Goal: Task Accomplishment & Management: Use online tool/utility

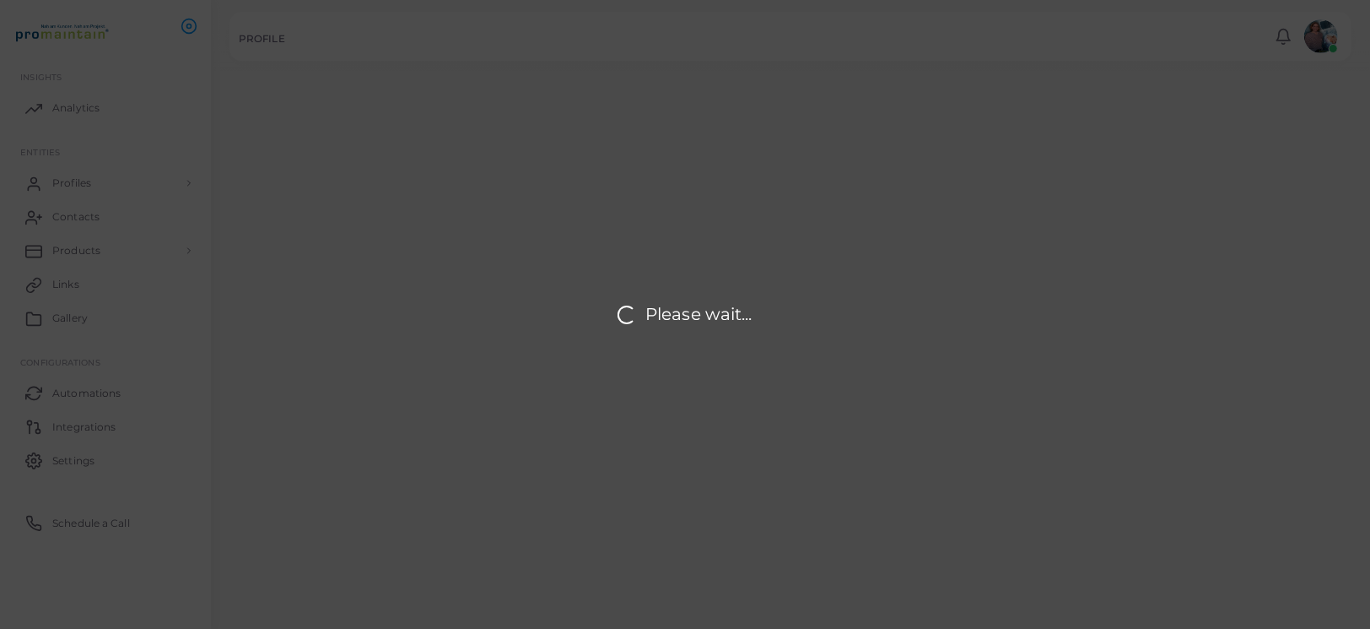
type input "**********"
type textarea "**********"
type input "**********"
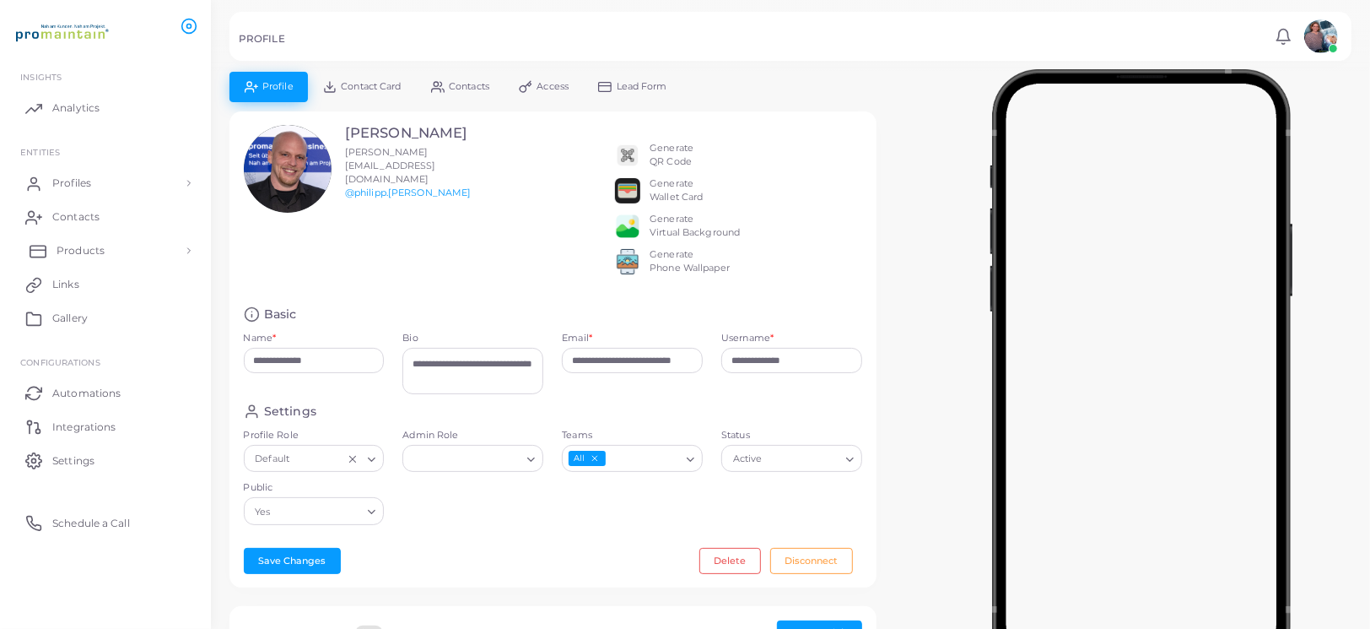
click at [91, 248] on span "Products" at bounding box center [81, 250] width 48 height 15
click at [84, 290] on span "Products" at bounding box center [81, 289] width 48 height 15
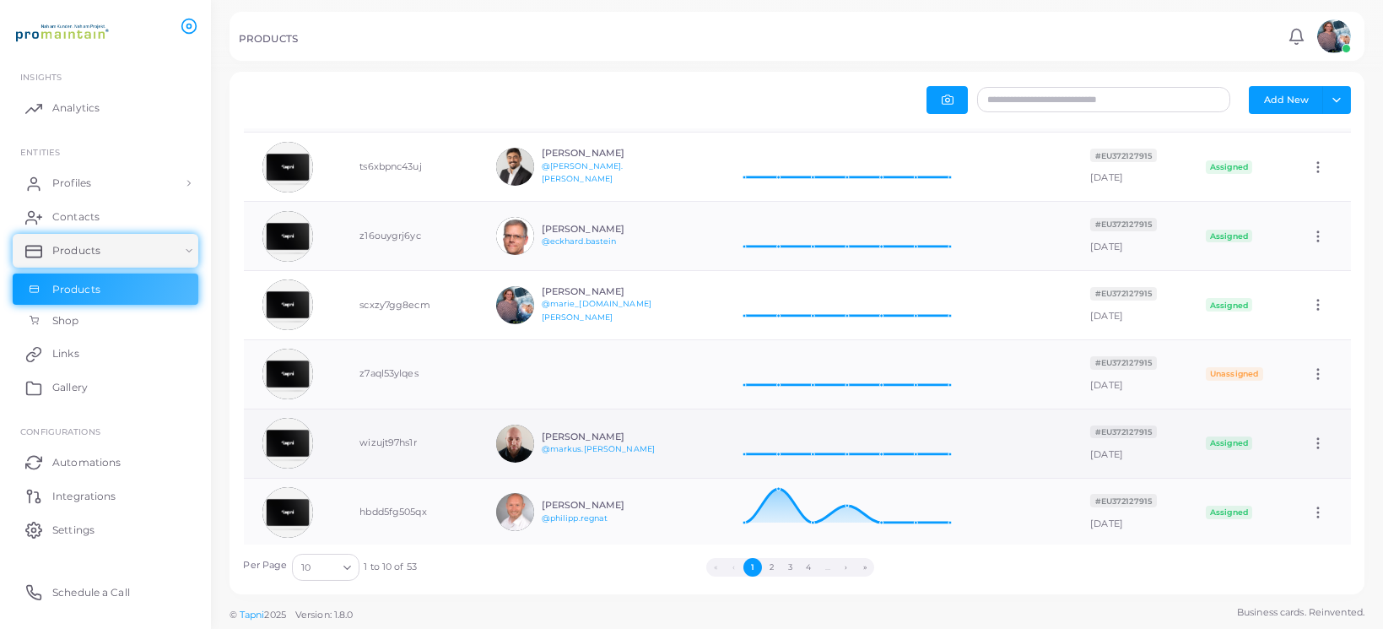
scroll to position [306, 0]
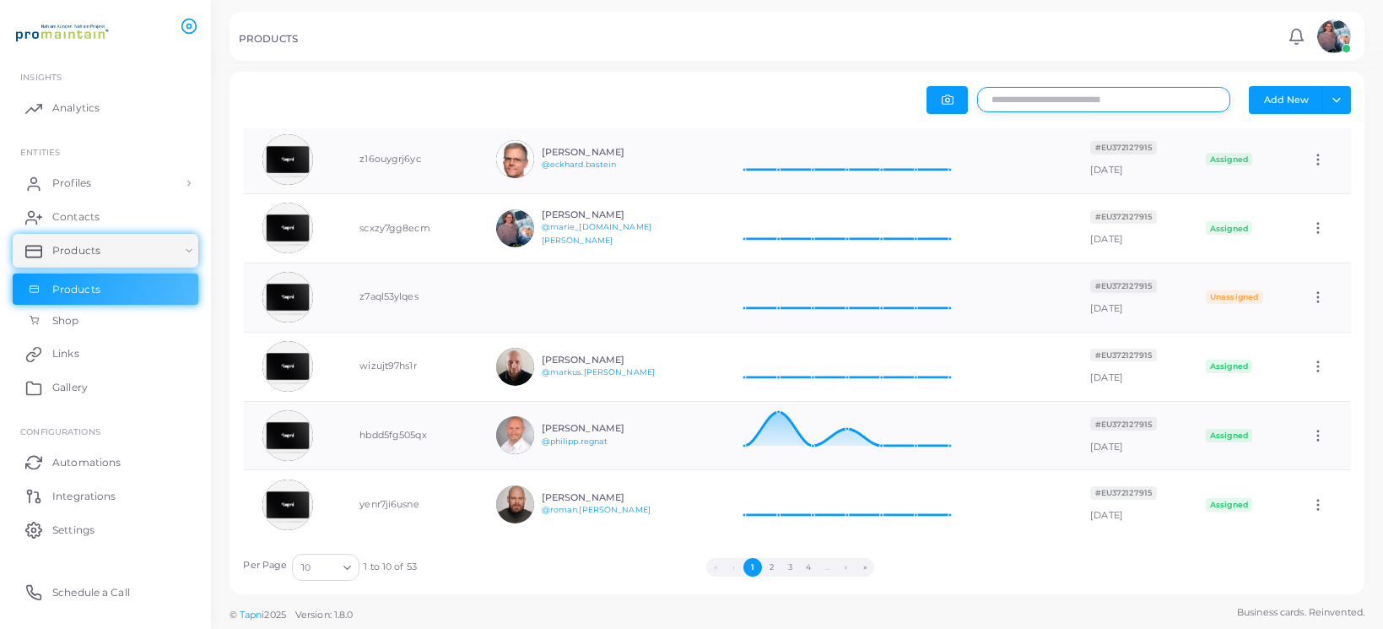
click at [1099, 94] on input "text" at bounding box center [1103, 99] width 253 height 25
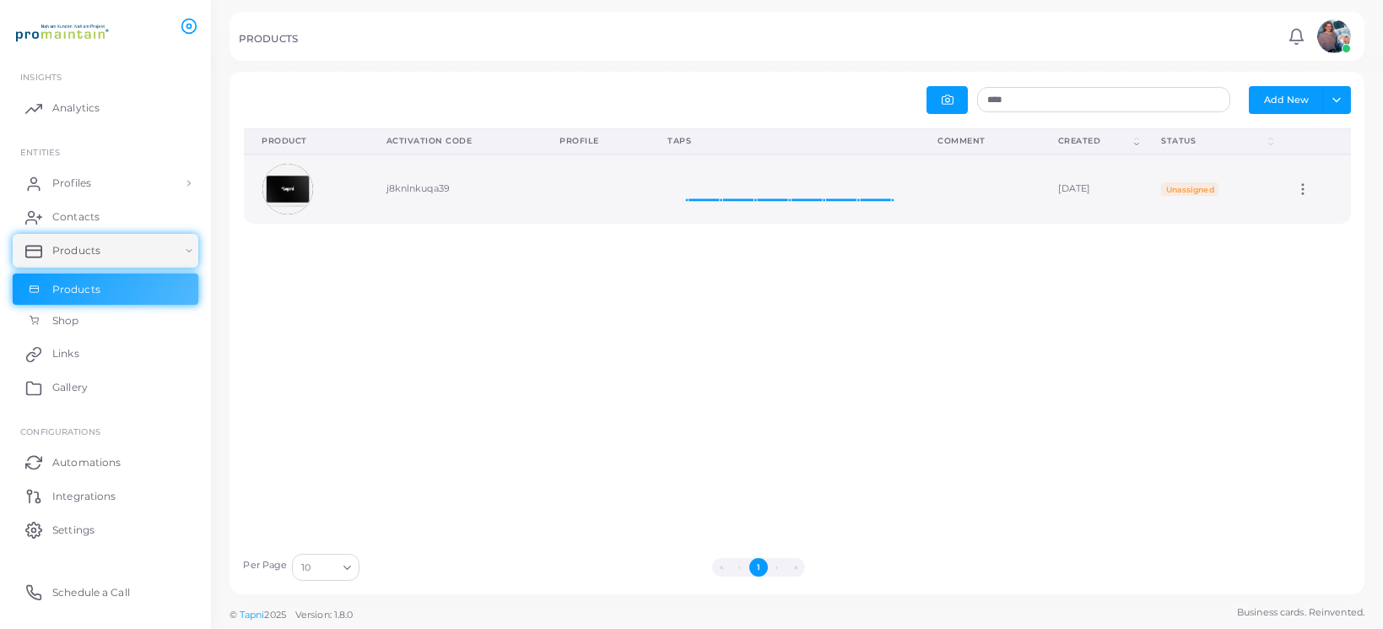
click at [1195, 187] on span "Unassigned" at bounding box center [1189, 188] width 57 height 13
click at [1295, 186] on icon at bounding box center [1302, 188] width 15 height 15
click at [1310, 205] on span "Edit" at bounding box center [1313, 207] width 18 height 13
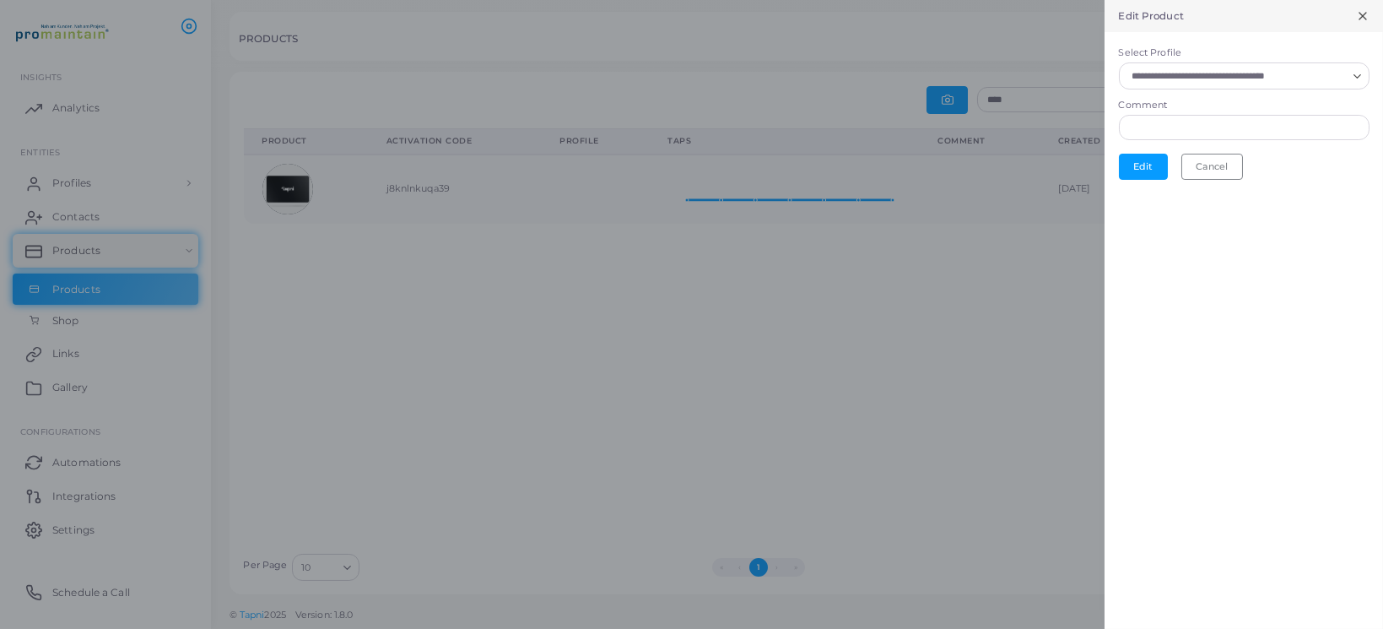
click at [1355, 70] on icon "Search for option" at bounding box center [1357, 76] width 13 height 13
click at [1217, 172] on button "Cancel" at bounding box center [1212, 166] width 62 height 25
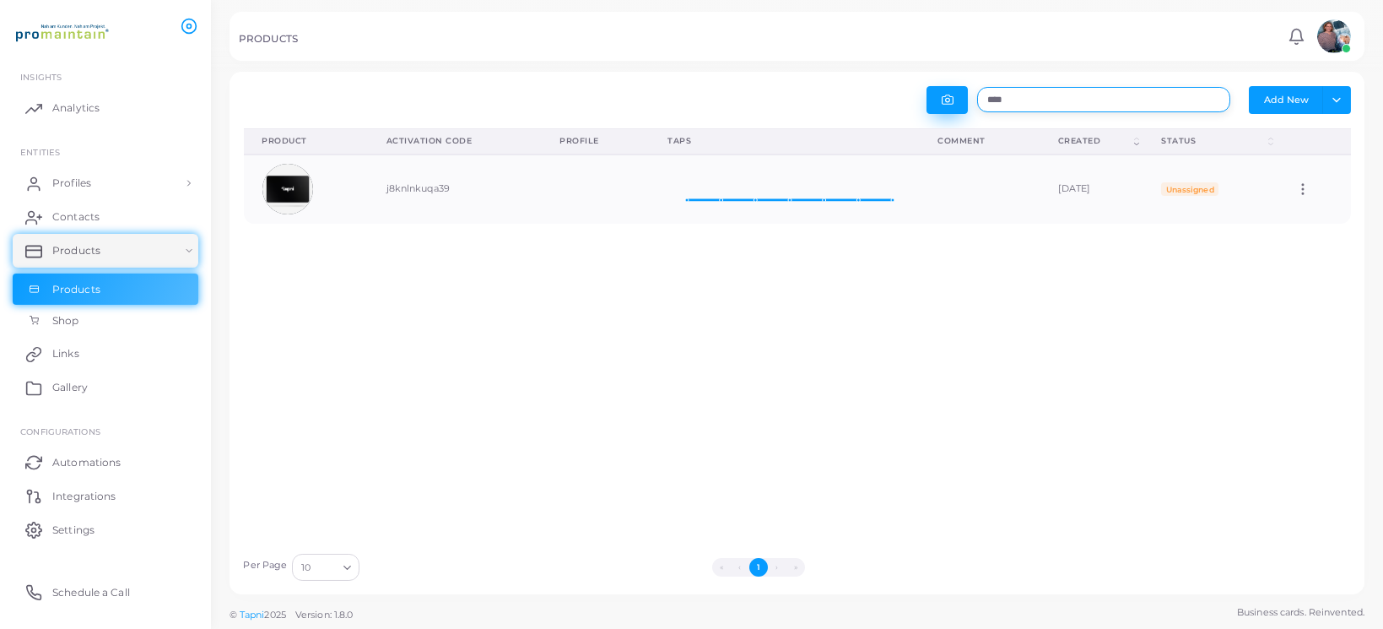
drag, startPoint x: 1011, startPoint y: 99, endPoint x: 948, endPoint y: 93, distance: 62.7
click at [948, 94] on div "**** Add New Toggle dropdown Export to XLSX" at bounding box center [1078, 100] width 563 height 28
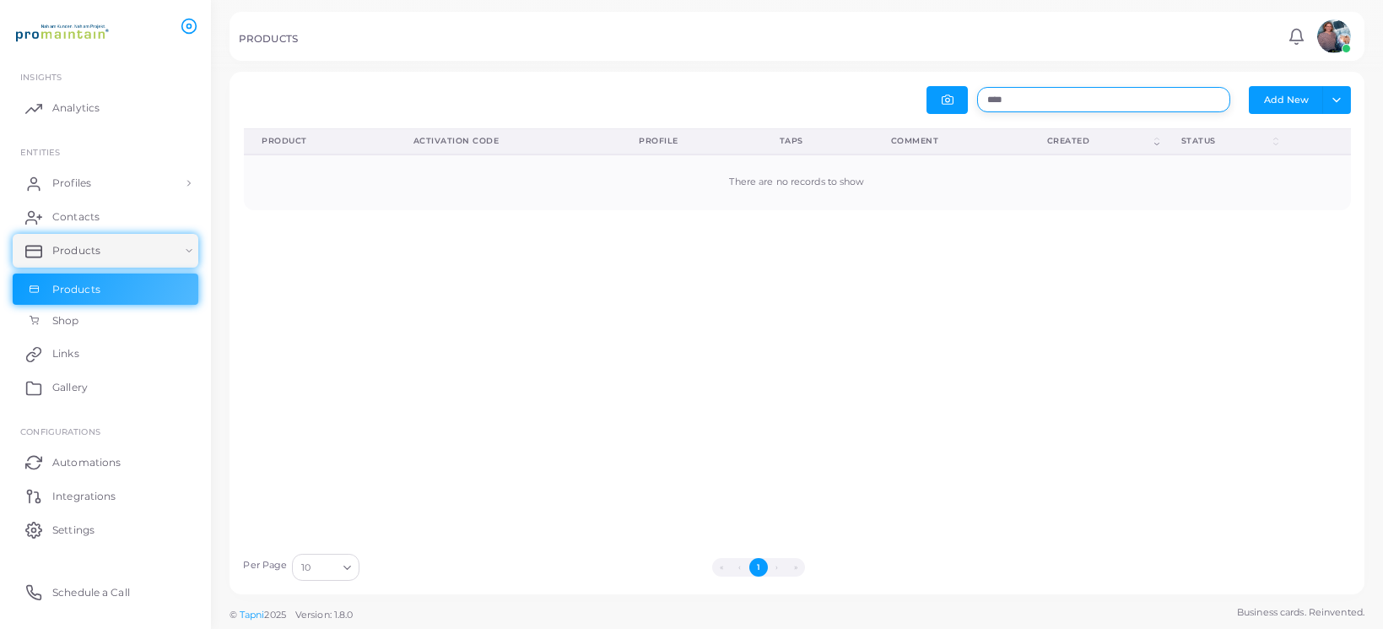
type input "****"
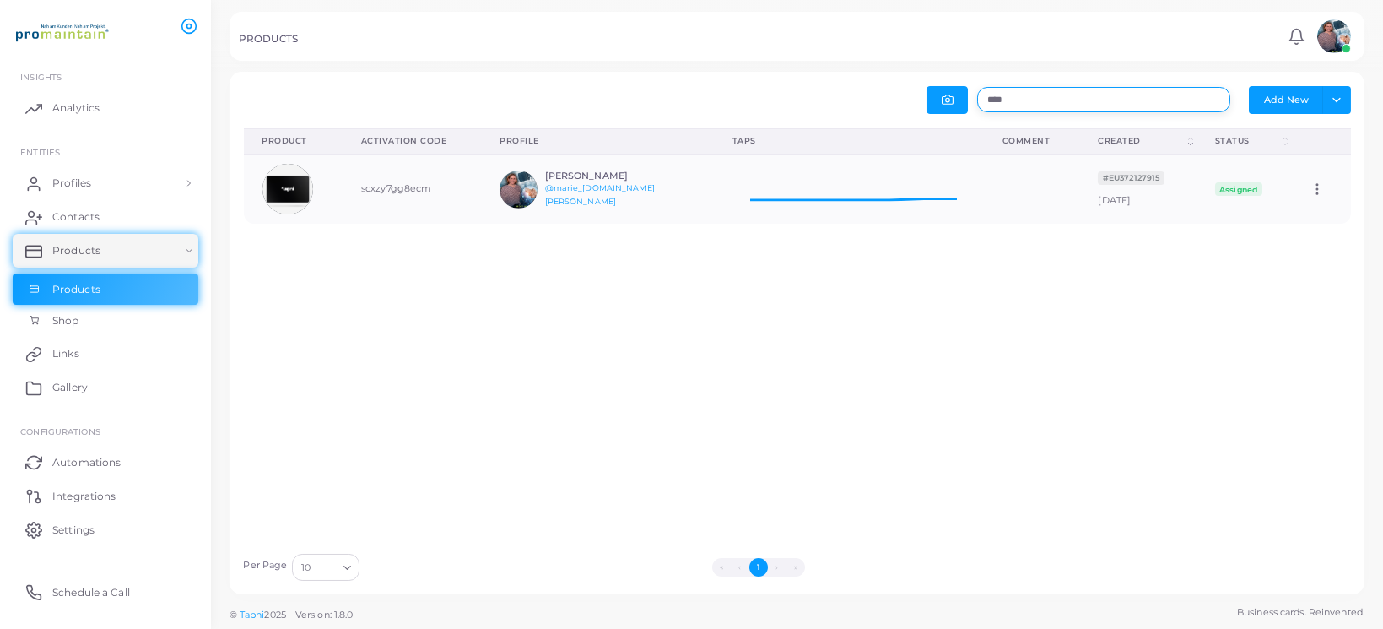
scroll to position [56, 257]
click at [583, 181] on h6 "[PERSON_NAME]" at bounding box center [607, 175] width 124 height 11
click at [1310, 186] on icon at bounding box center [1316, 188] width 15 height 15
click at [1294, 207] on icon at bounding box center [1290, 207] width 13 height 13
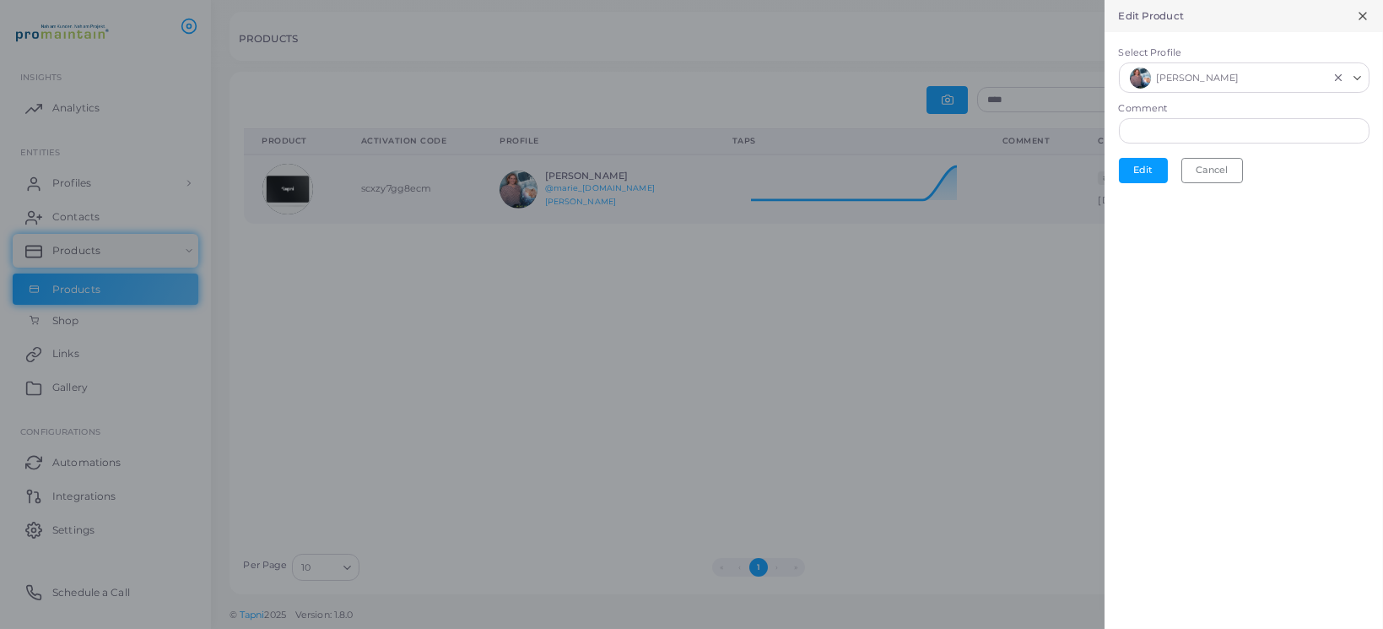
scroll to position [13, 13]
click at [1141, 167] on button "Edit" at bounding box center [1143, 170] width 49 height 25
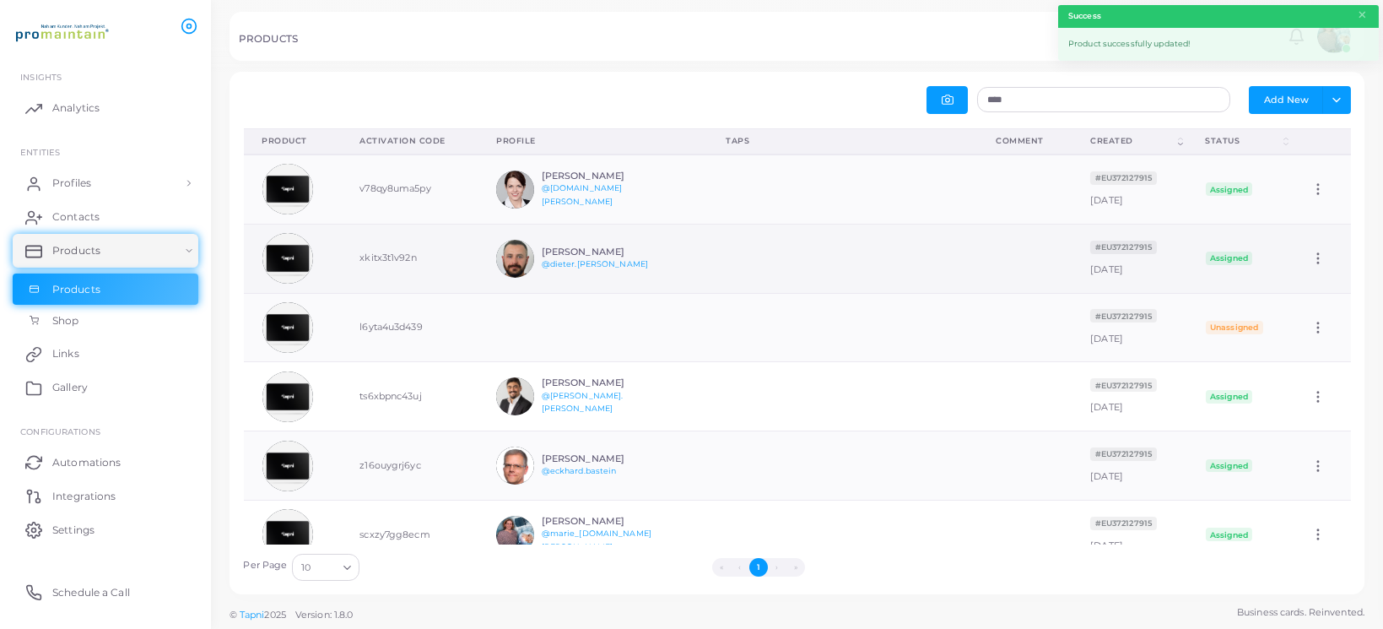
scroll to position [56, 257]
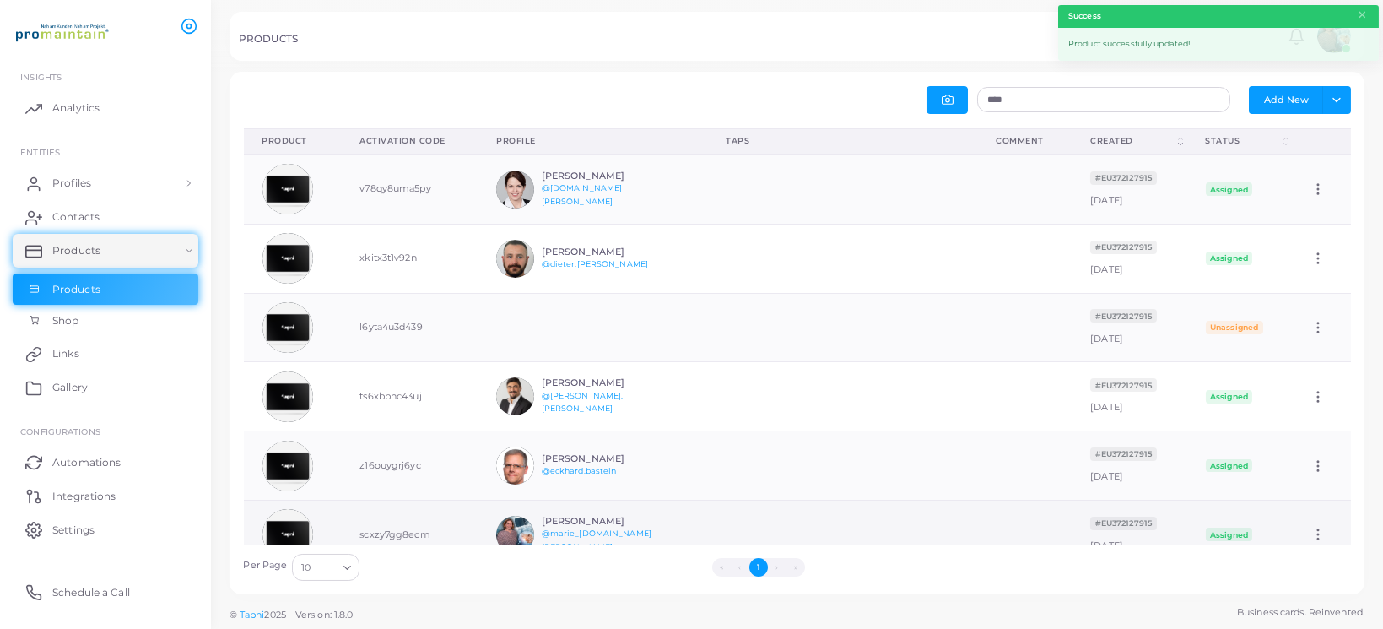
click at [549, 522] on h6 "[PERSON_NAME]" at bounding box center [604, 521] width 124 height 11
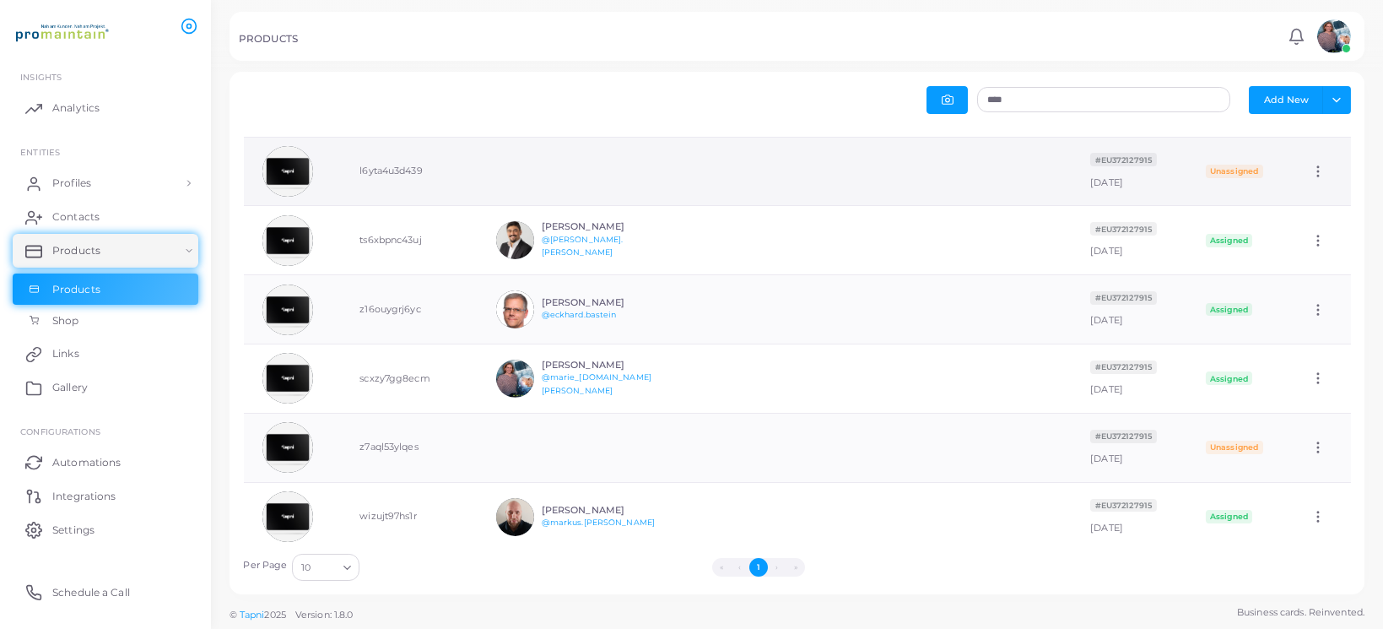
scroll to position [169, 0]
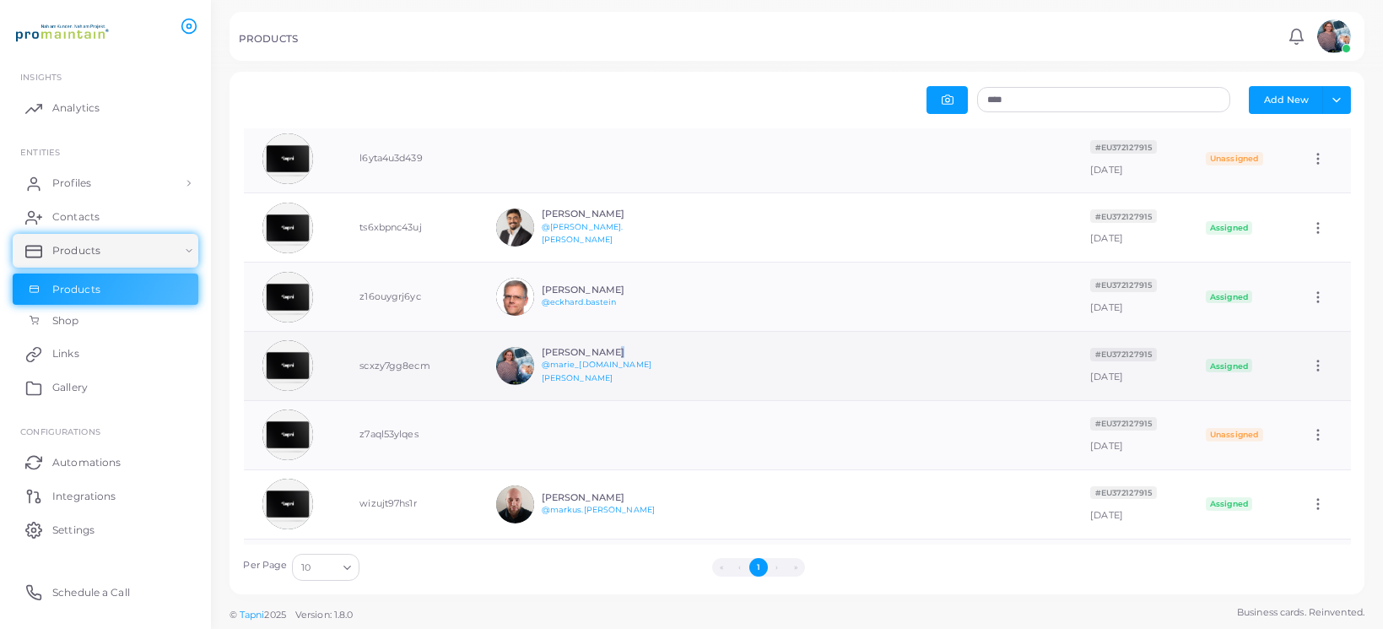
click at [586, 356] on h6 "[PERSON_NAME]" at bounding box center [604, 352] width 124 height 11
click at [393, 355] on td "scxzy7gg8ecm" at bounding box center [409, 366] width 137 height 69
click at [1311, 358] on icon at bounding box center [1317, 365] width 15 height 15
click at [1287, 381] on icon at bounding box center [1290, 377] width 13 height 13
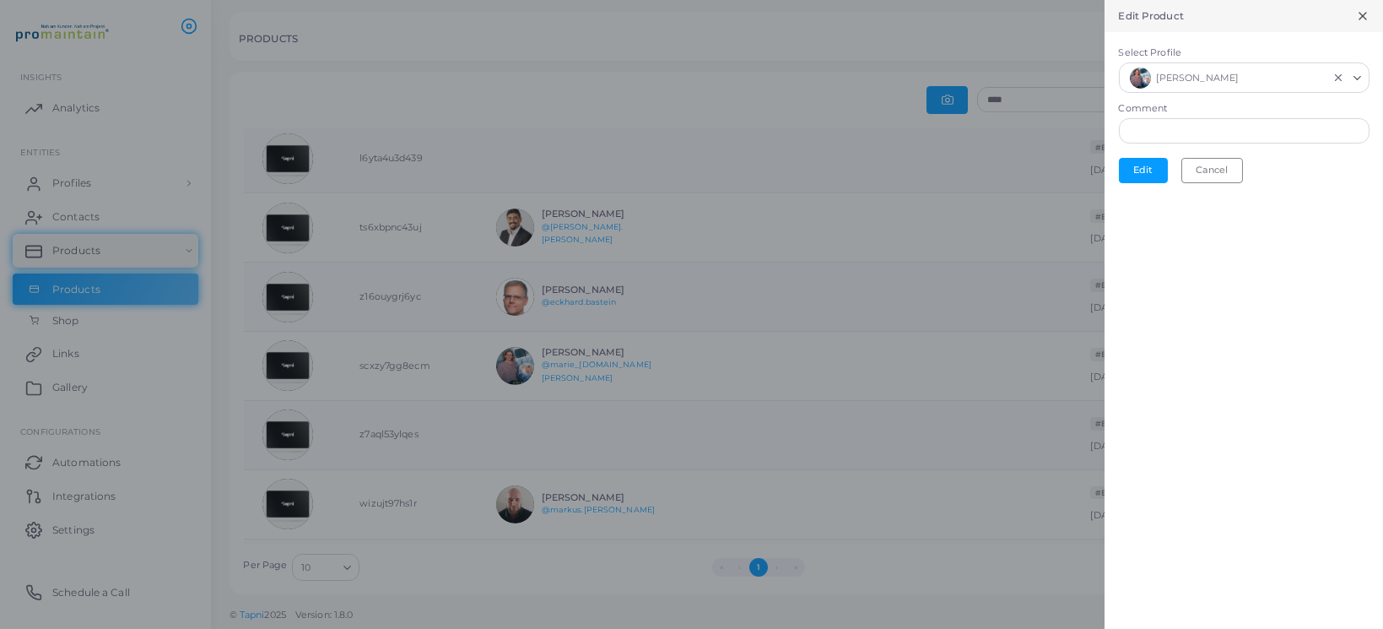
click at [1363, 14] on line at bounding box center [1362, 16] width 7 height 7
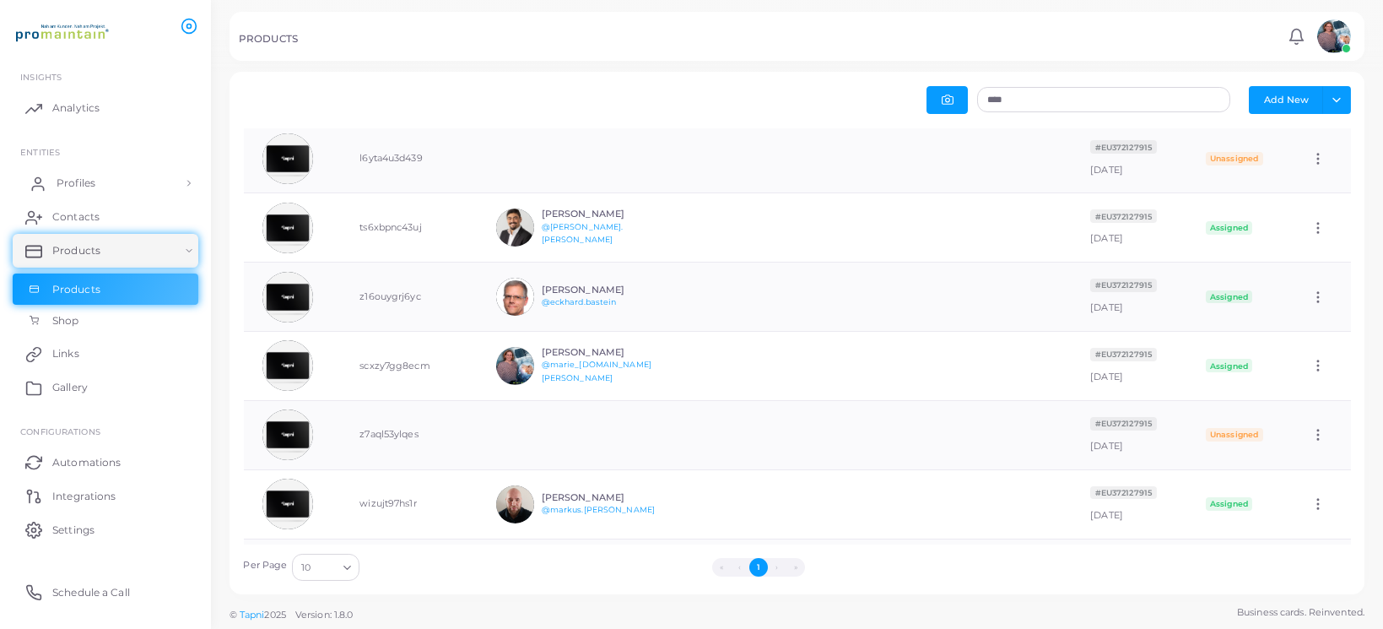
click at [79, 185] on span "Profiles" at bounding box center [76, 182] width 39 height 15
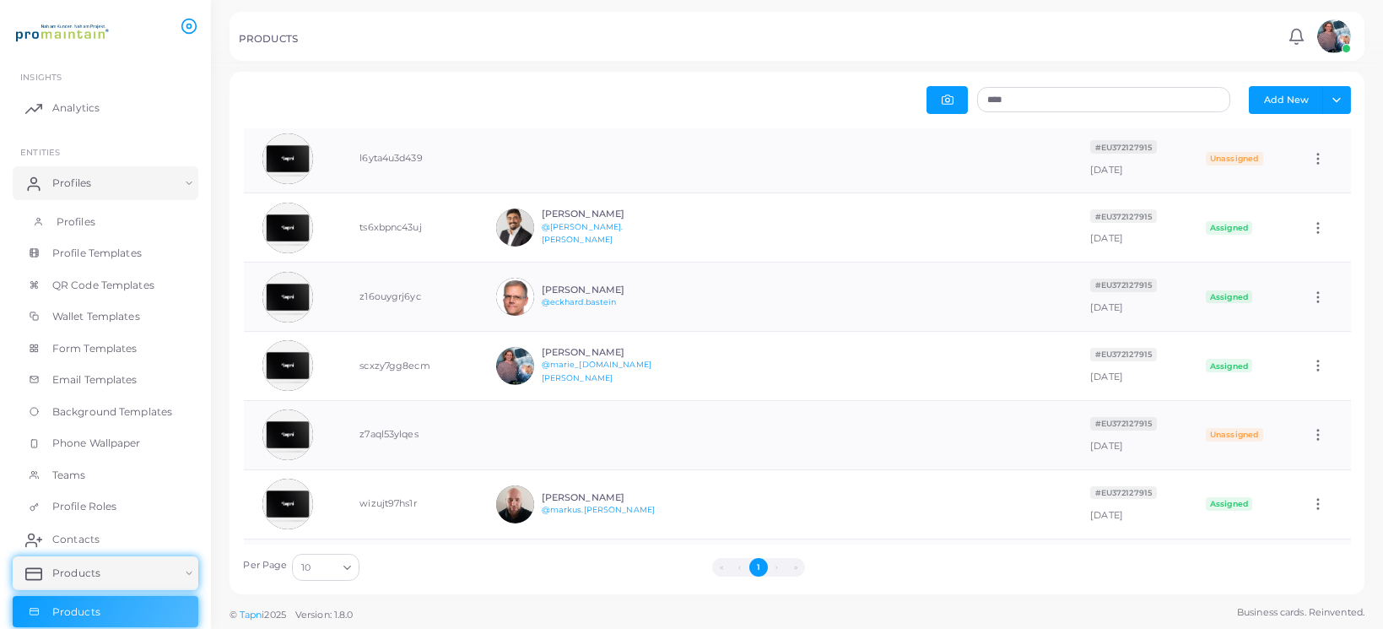
click at [81, 224] on span "Profiles" at bounding box center [76, 221] width 39 height 15
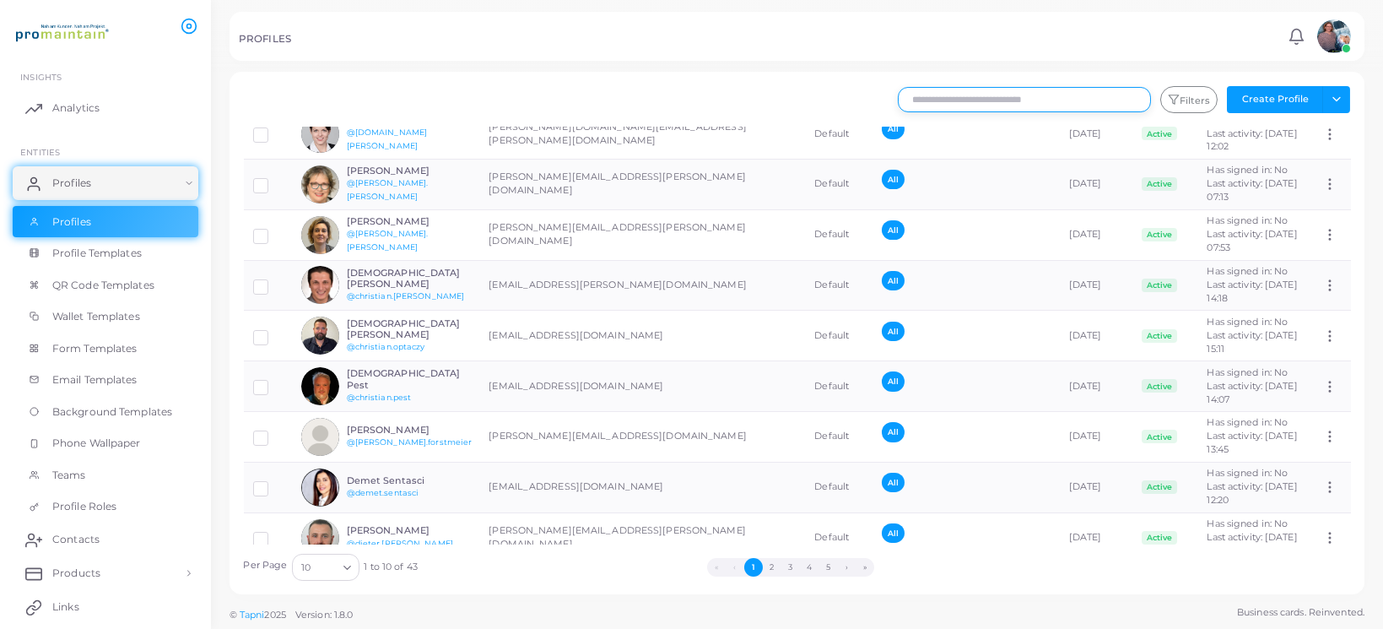
click at [1084, 105] on input "text" at bounding box center [1024, 99] width 253 height 25
type input "****"
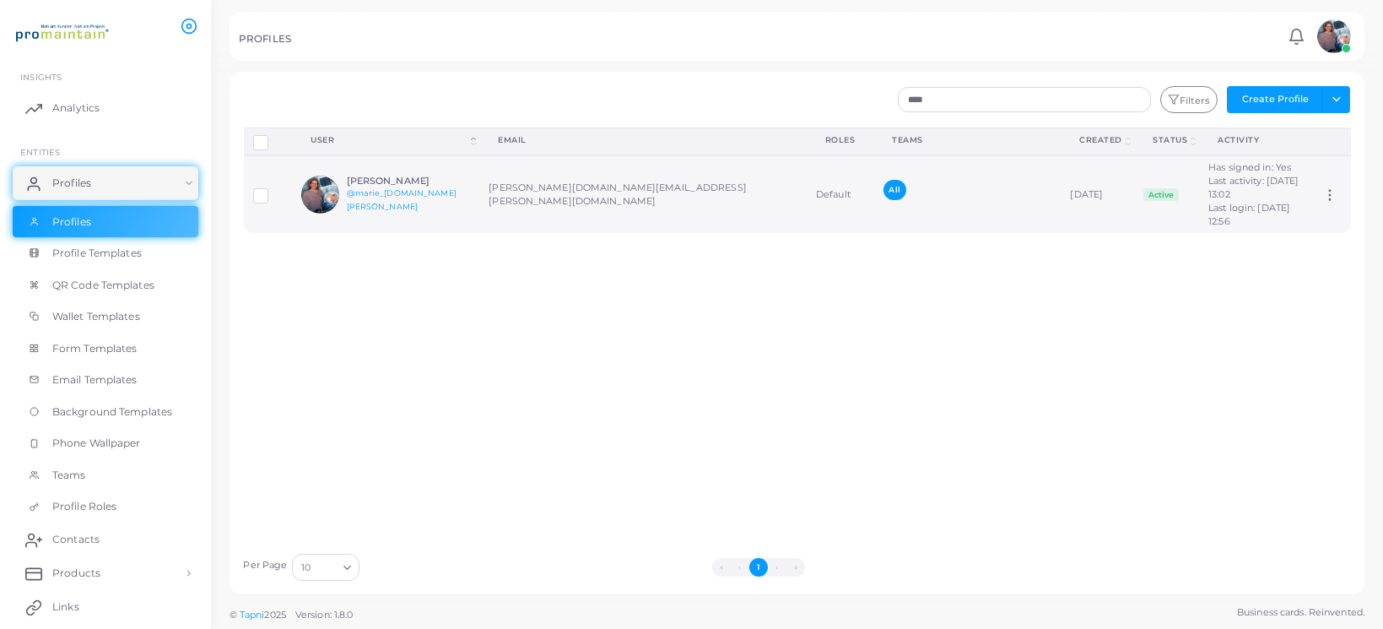
click at [390, 175] on h6 "[PERSON_NAME]" at bounding box center [409, 180] width 124 height 11
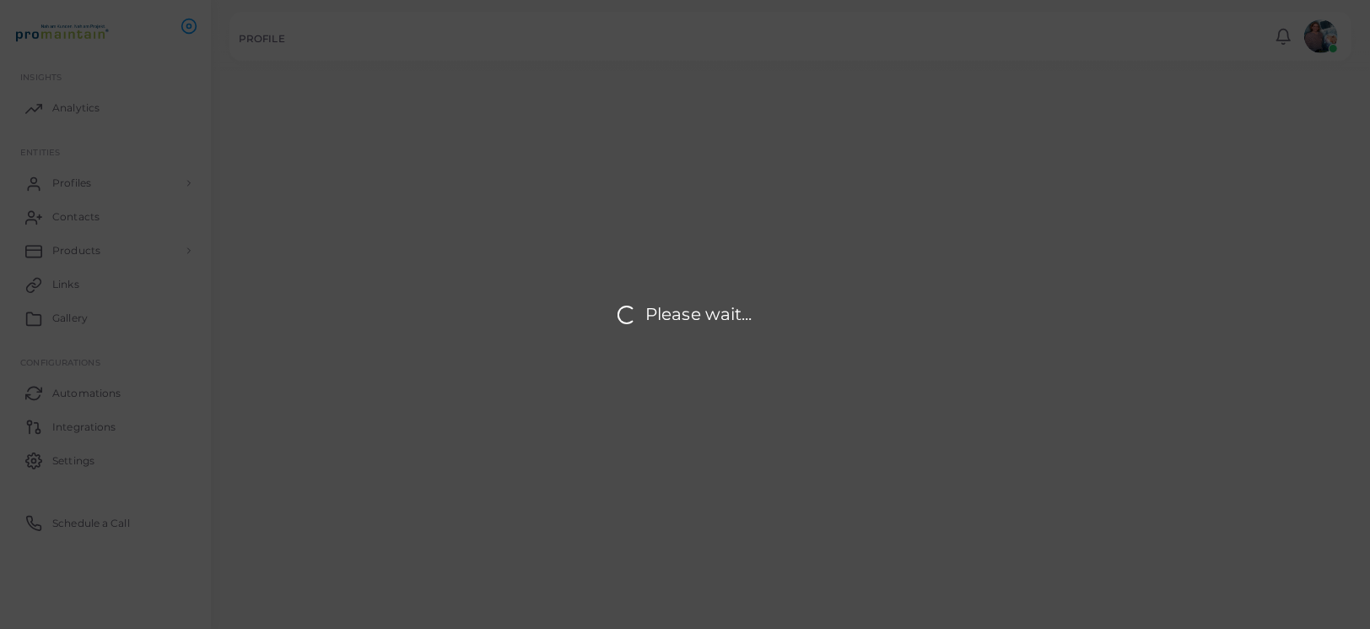
type input "**********"
type textarea "**********"
type input "**********"
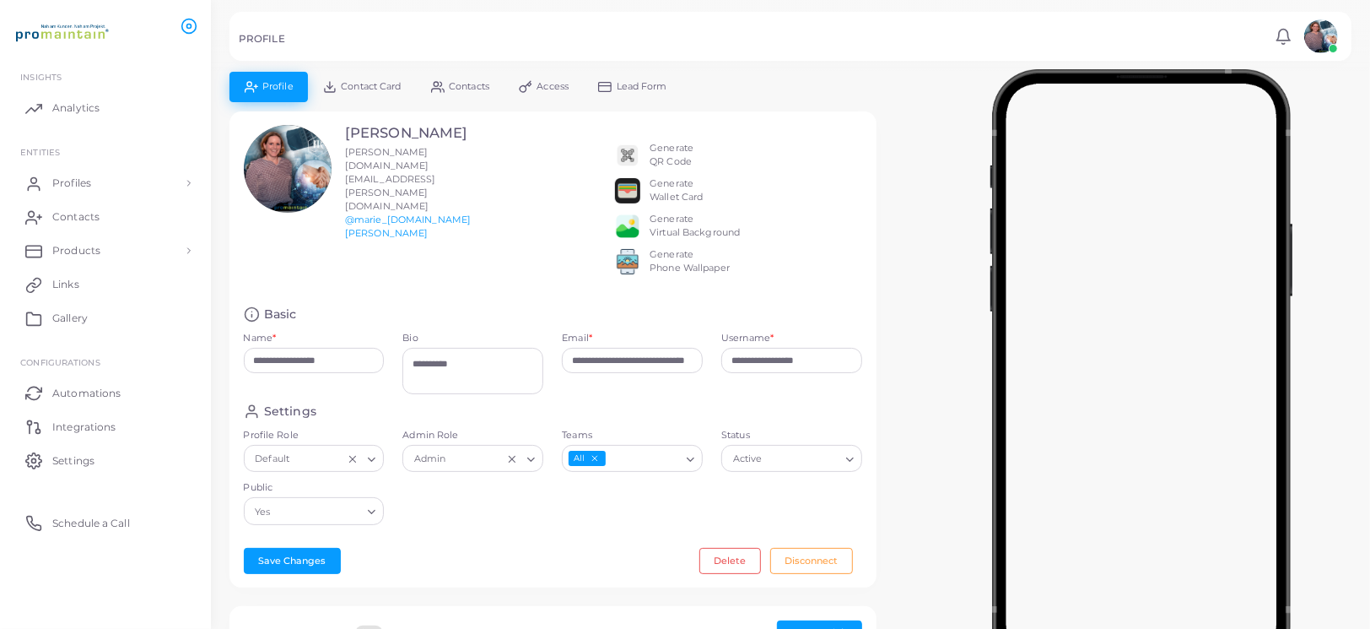
click at [351, 91] on span "Contact Card" at bounding box center [371, 86] width 60 height 9
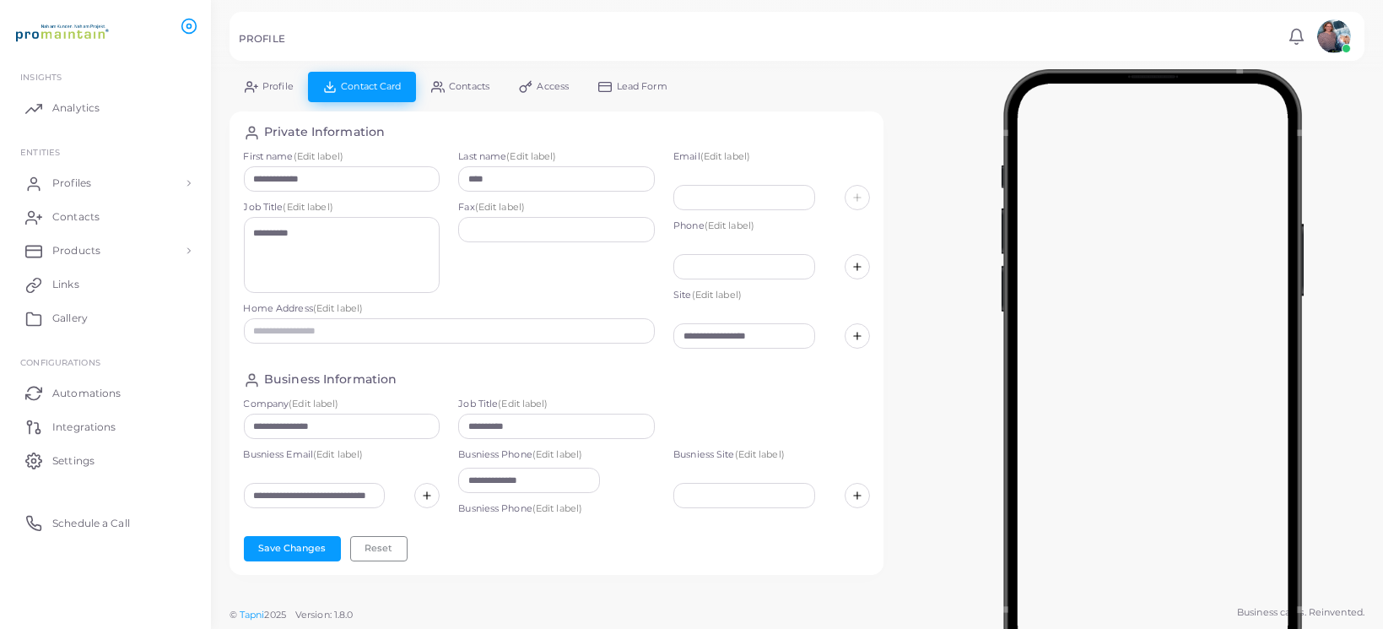
click at [472, 82] on span "Contacts" at bounding box center [469, 86] width 40 height 9
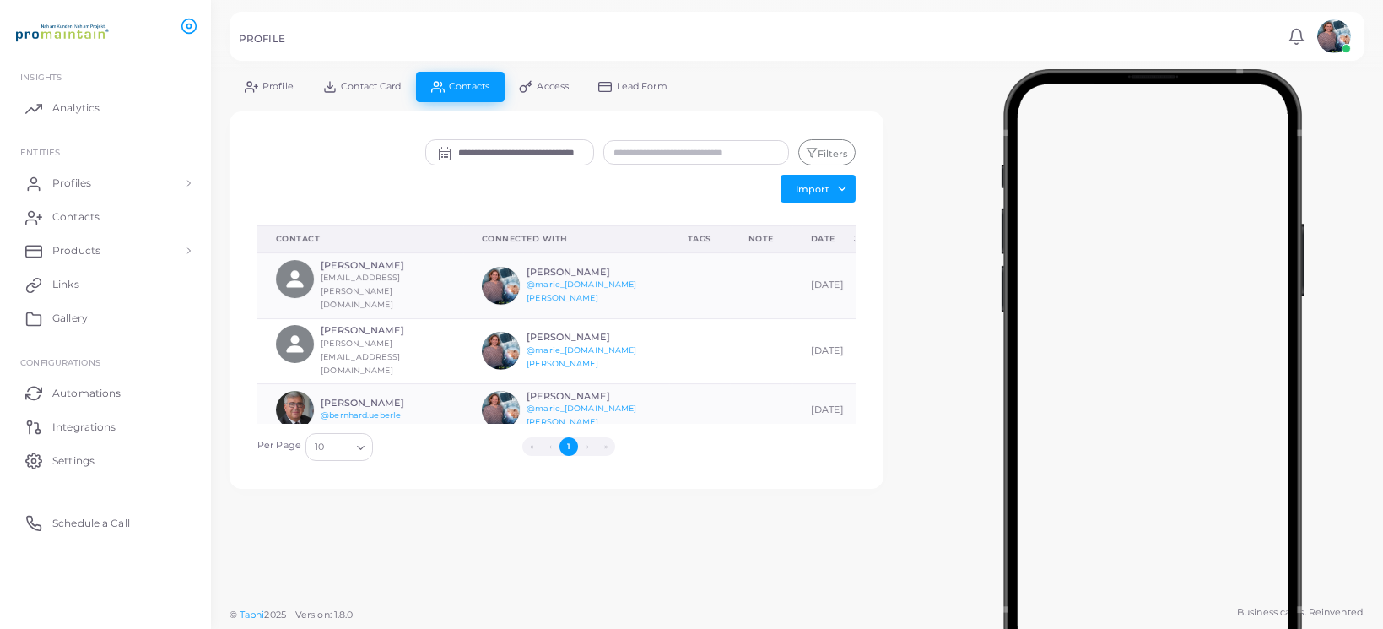
click at [544, 83] on span "Access" at bounding box center [553, 86] width 32 height 9
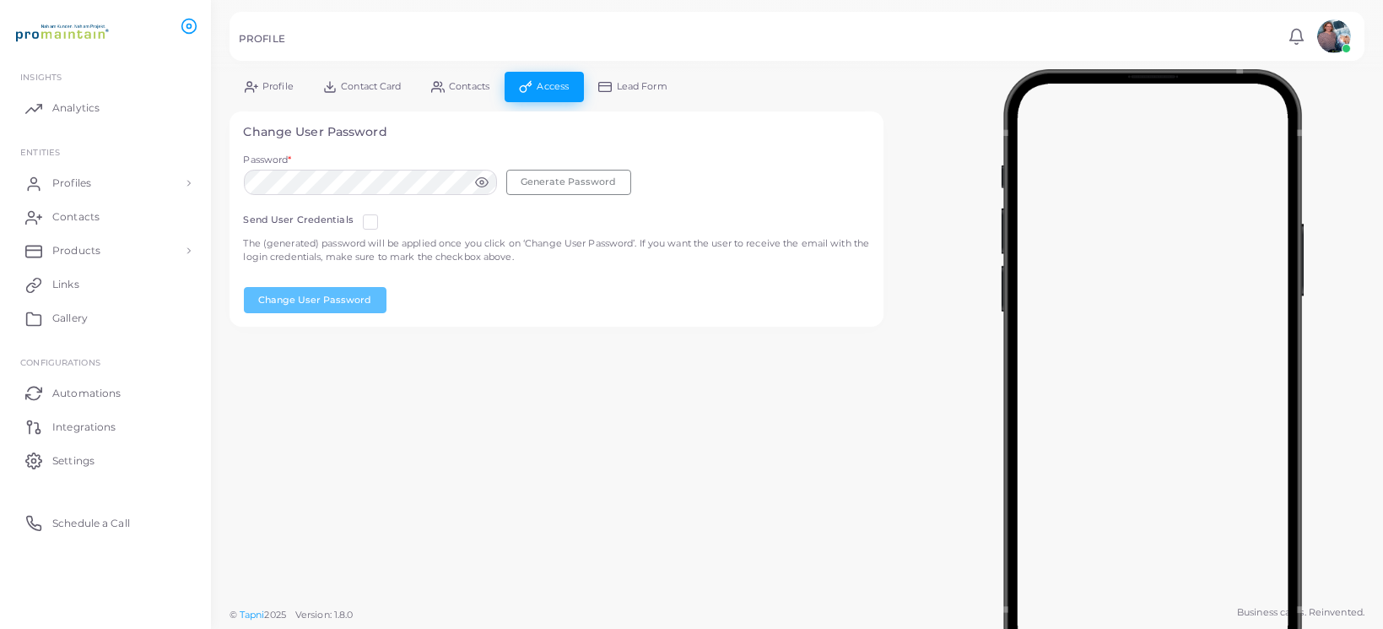
click at [618, 89] on span "Lead Form" at bounding box center [642, 86] width 51 height 9
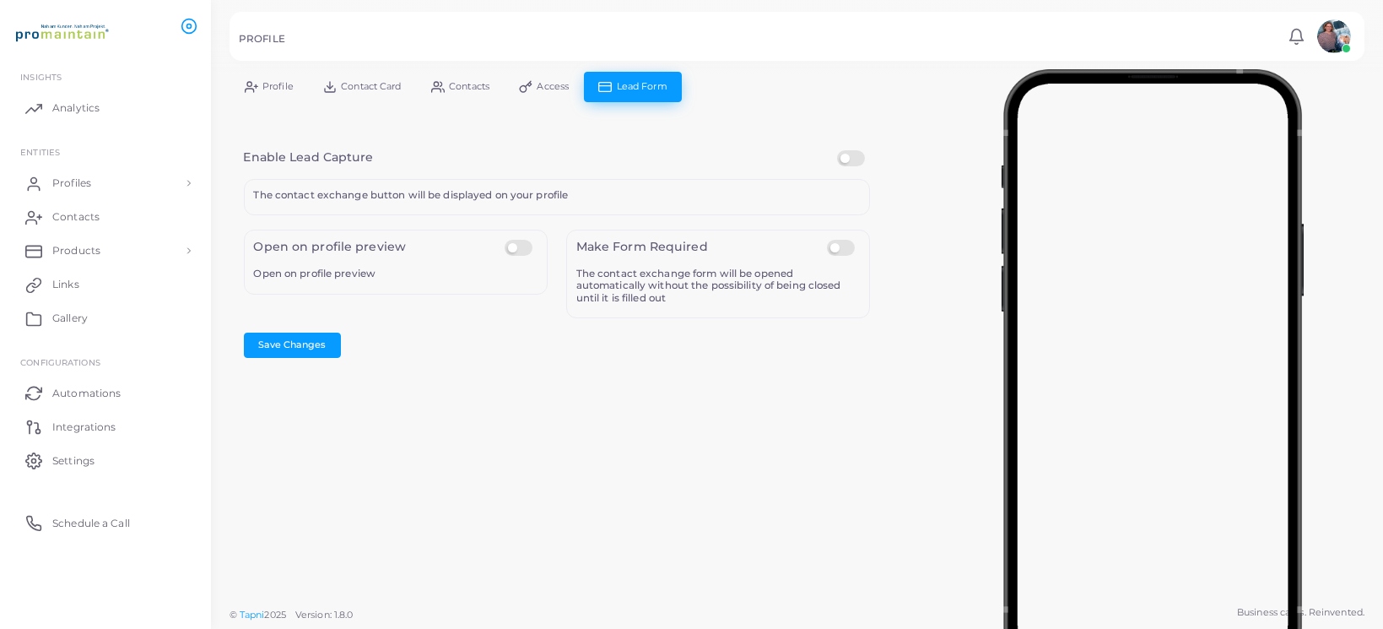
click at [256, 86] on line at bounding box center [255, 86] width 3 height 0
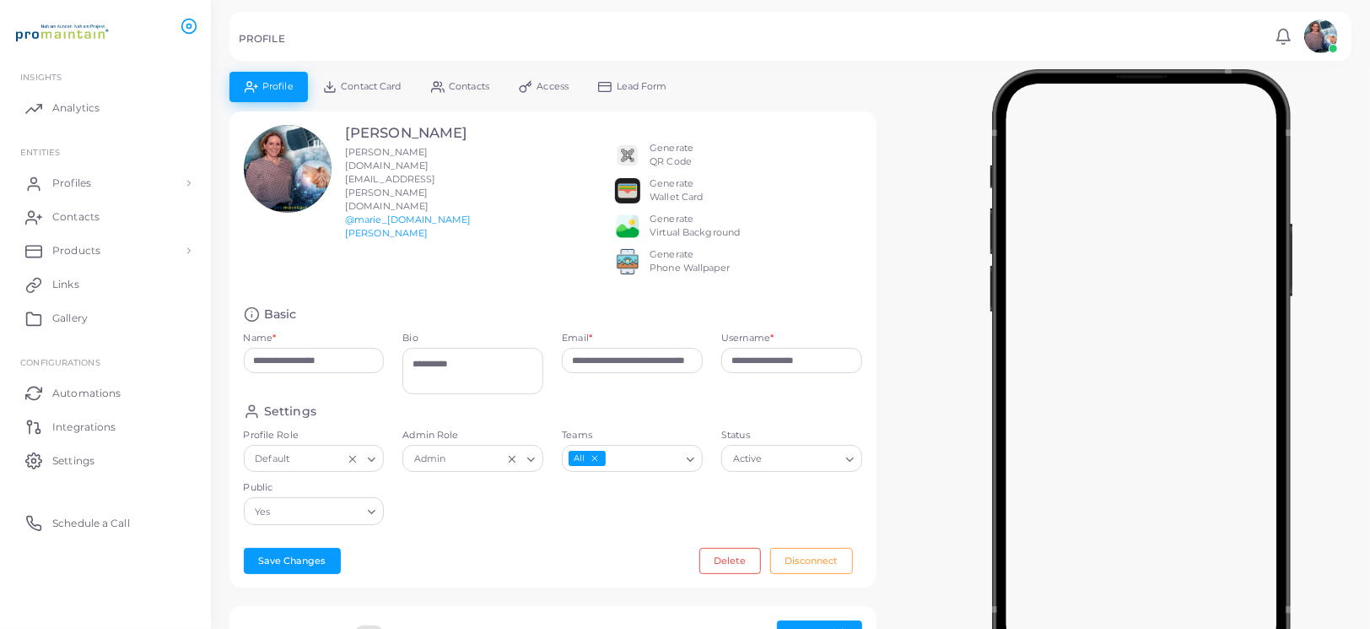
click at [370, 85] on span "Contact Card" at bounding box center [371, 86] width 60 height 9
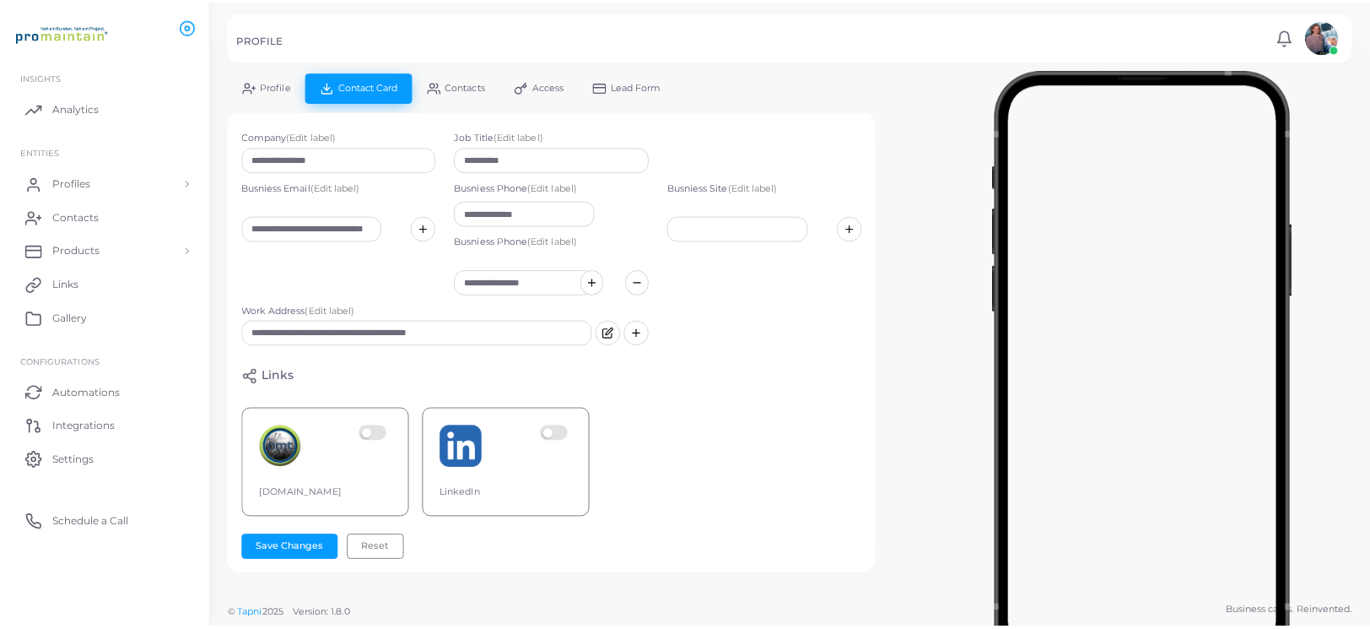
scroll to position [283, 0]
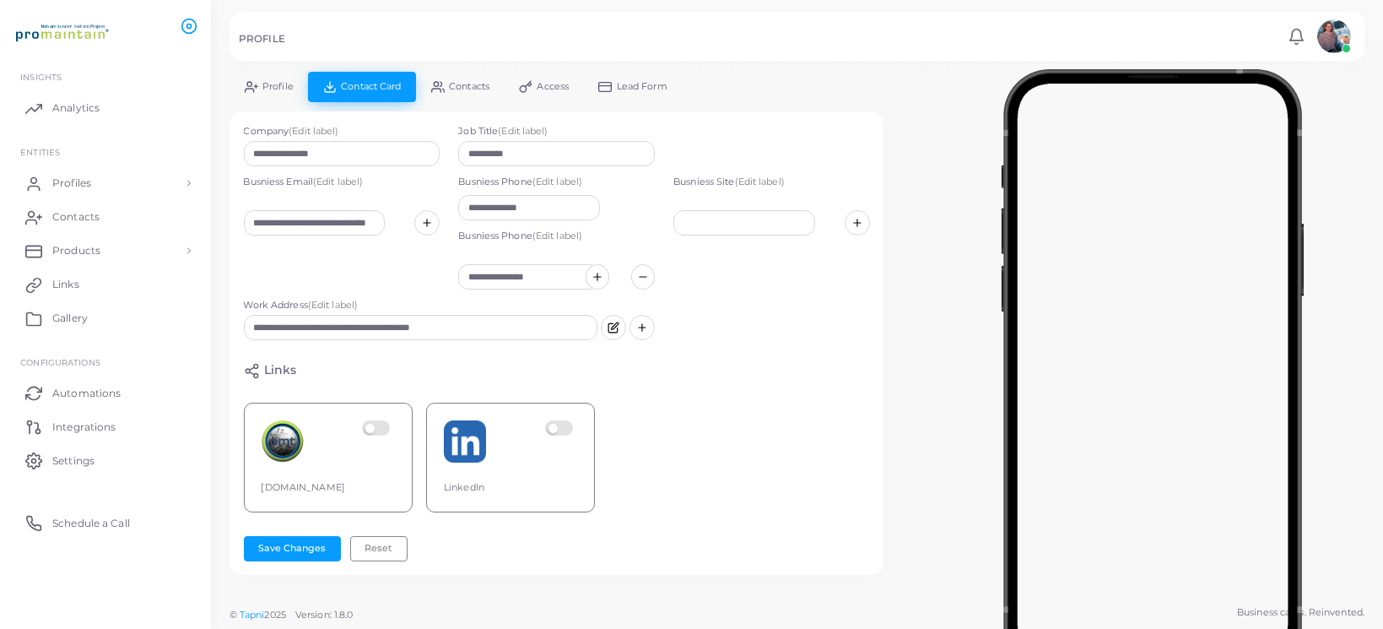
click at [465, 85] on span "Contacts" at bounding box center [469, 86] width 40 height 9
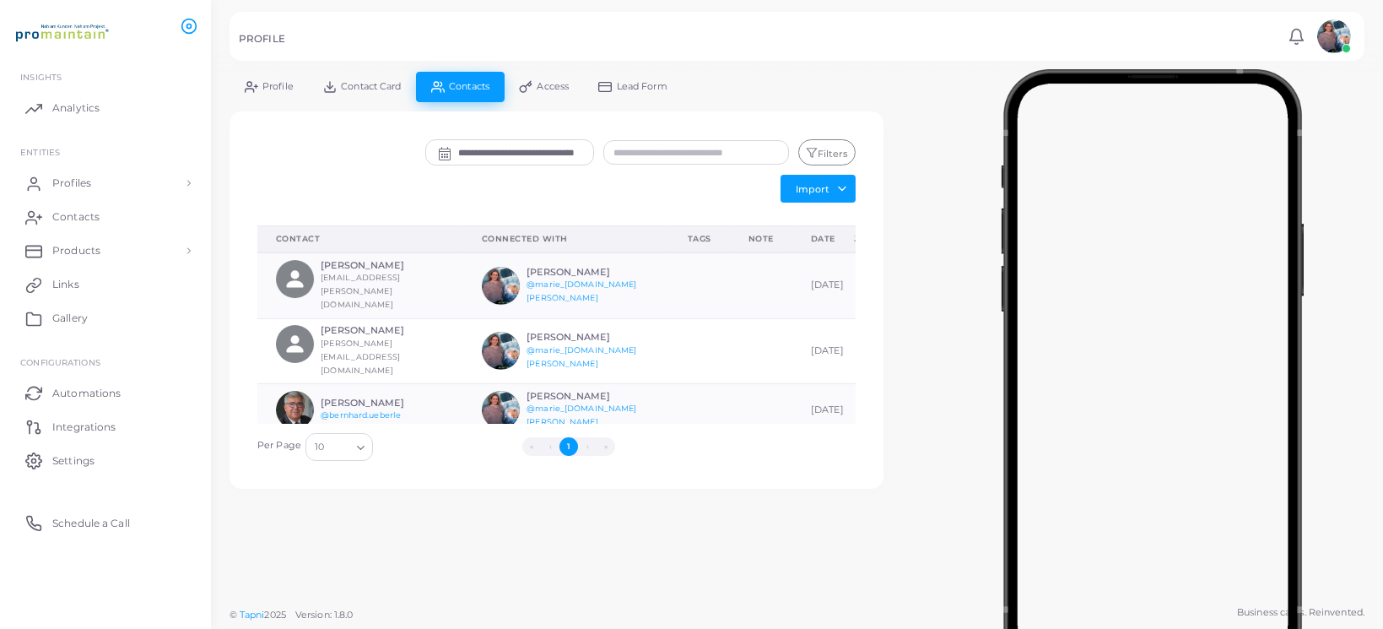
click at [546, 84] on span "Access" at bounding box center [553, 86] width 32 height 9
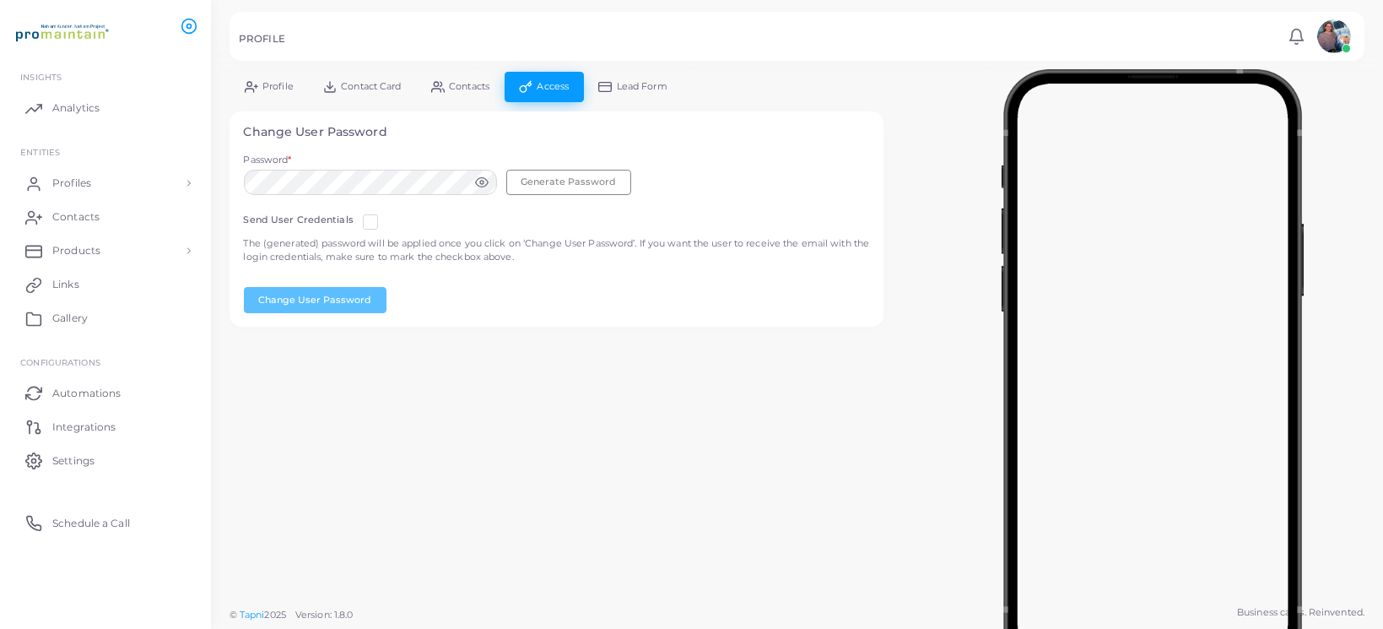
click at [627, 89] on span "Lead Form" at bounding box center [642, 86] width 51 height 9
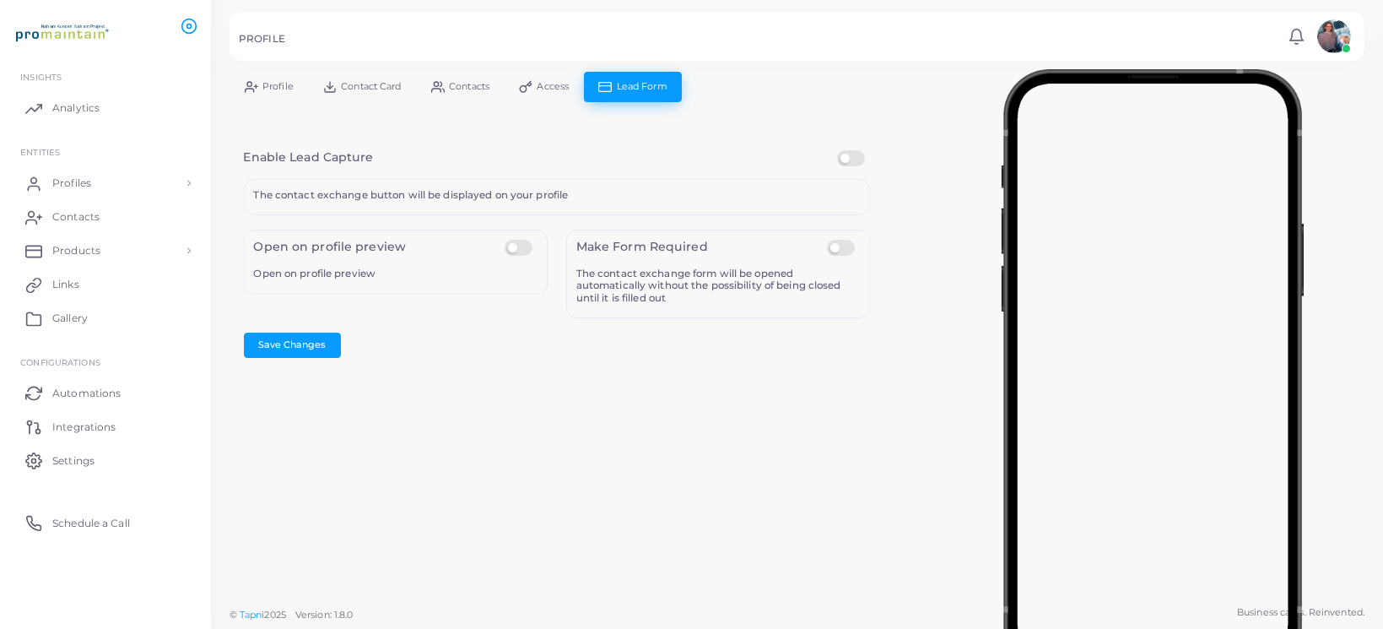
click at [250, 89] on icon at bounding box center [249, 90] width 8 height 3
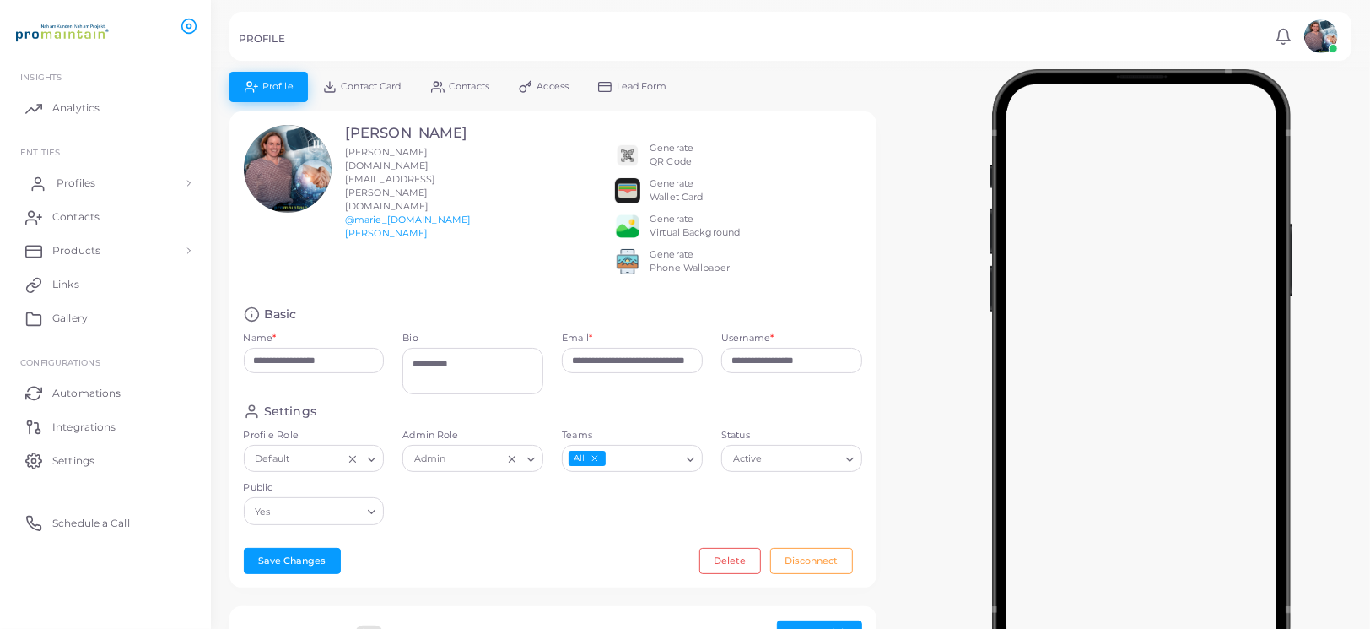
click at [84, 184] on span "Profiles" at bounding box center [76, 182] width 39 height 15
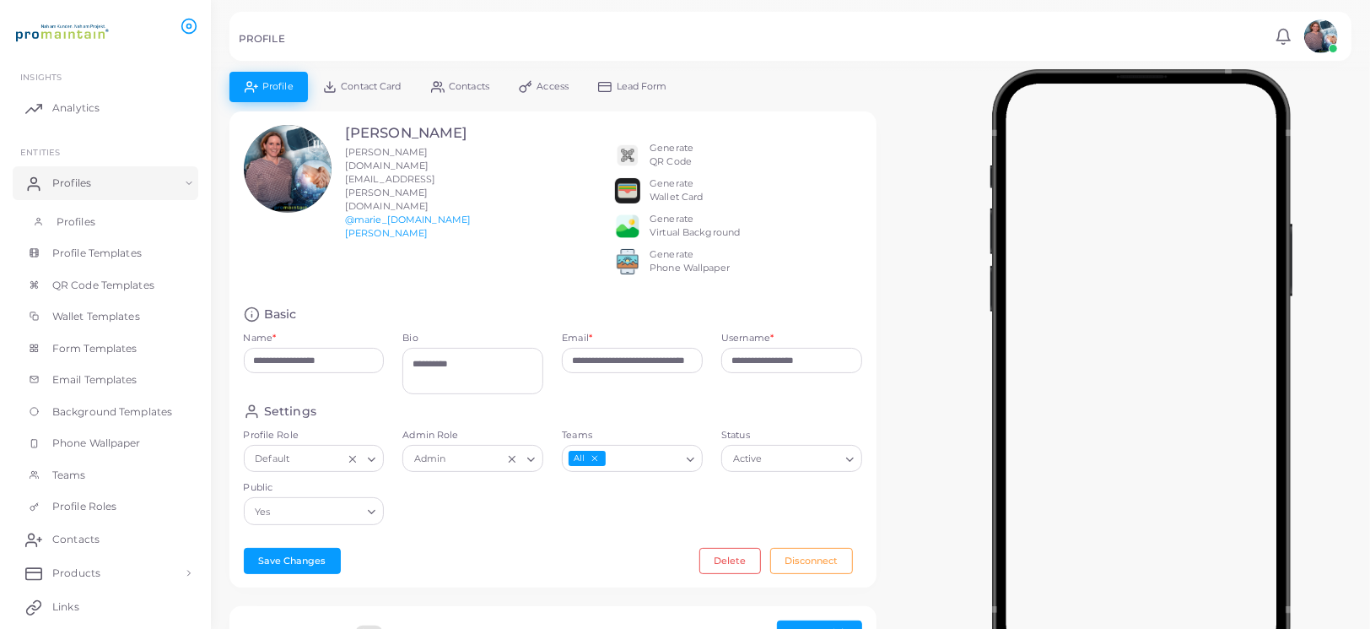
click at [87, 217] on span "Profiles" at bounding box center [76, 221] width 39 height 15
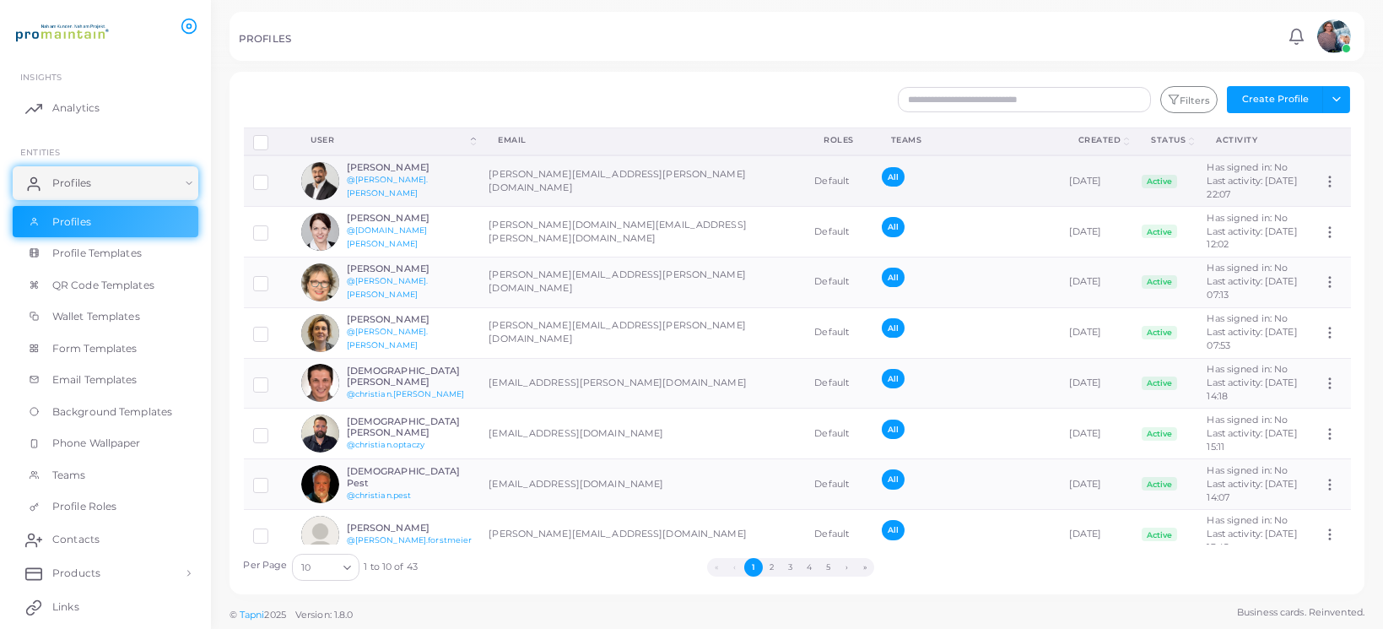
click at [526, 181] on td "[PERSON_NAME][EMAIL_ADDRESS][PERSON_NAME][DOMAIN_NAME]" at bounding box center [642, 180] width 326 height 51
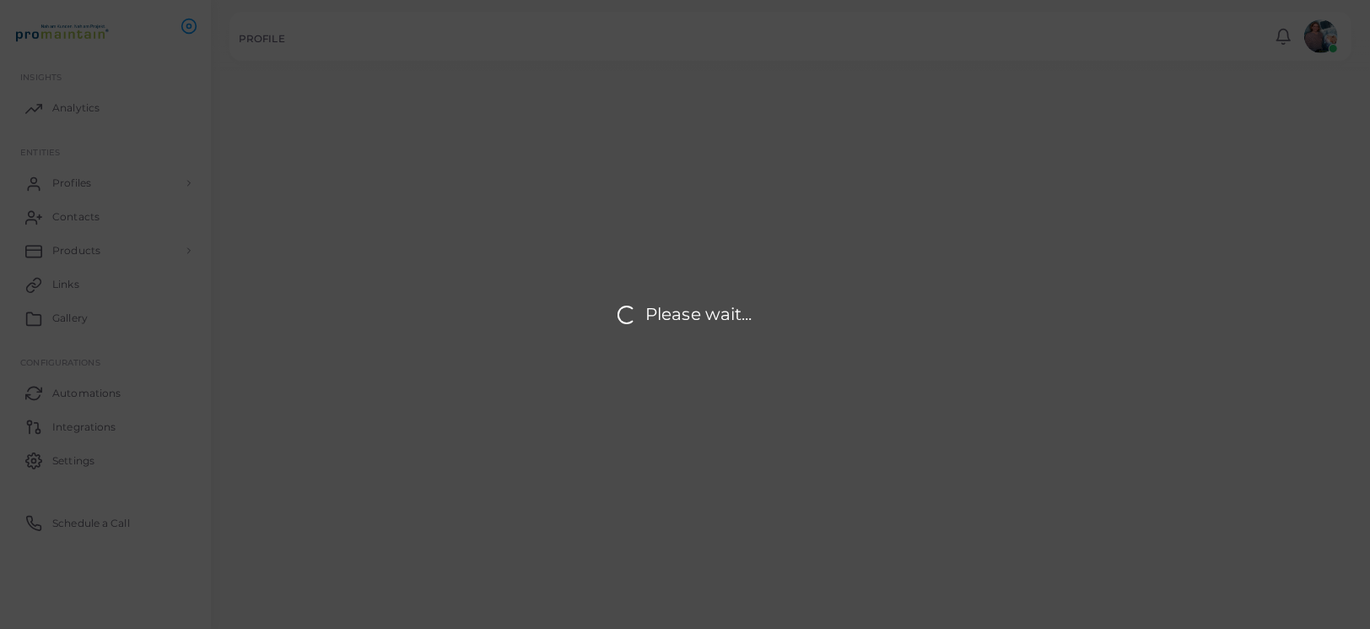
type input "**********"
type textarea "**********"
type input "**********"
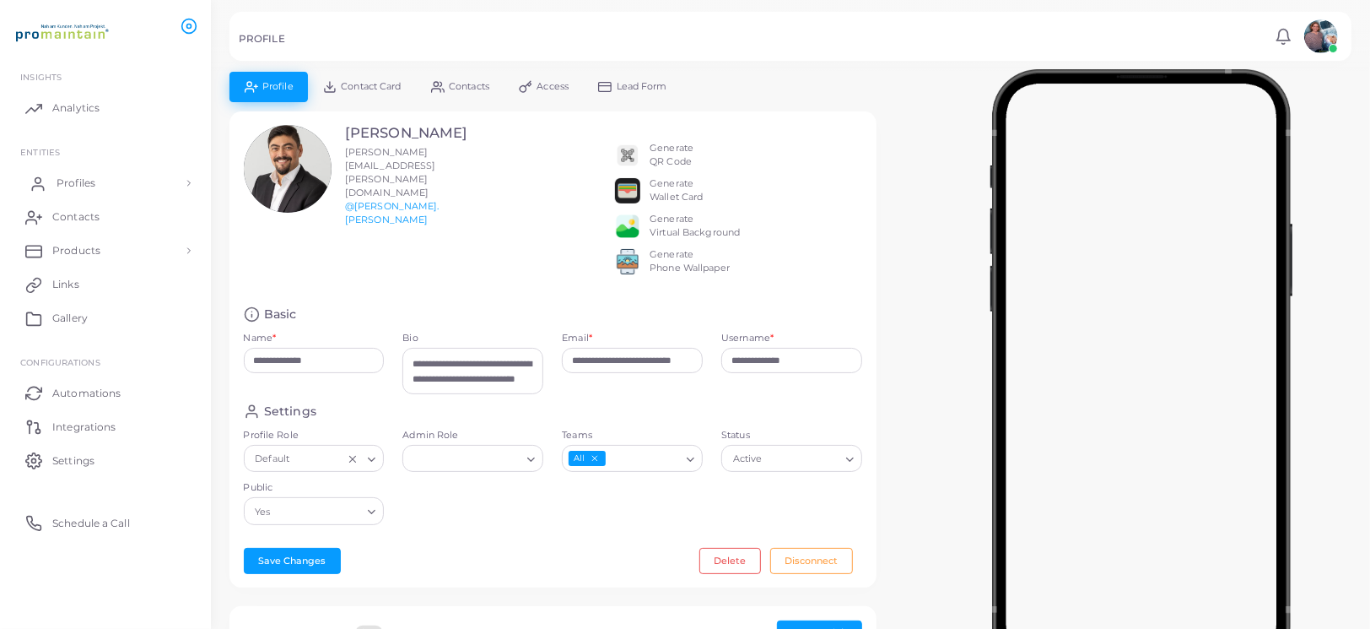
click at [76, 181] on span "Profiles" at bounding box center [76, 182] width 39 height 15
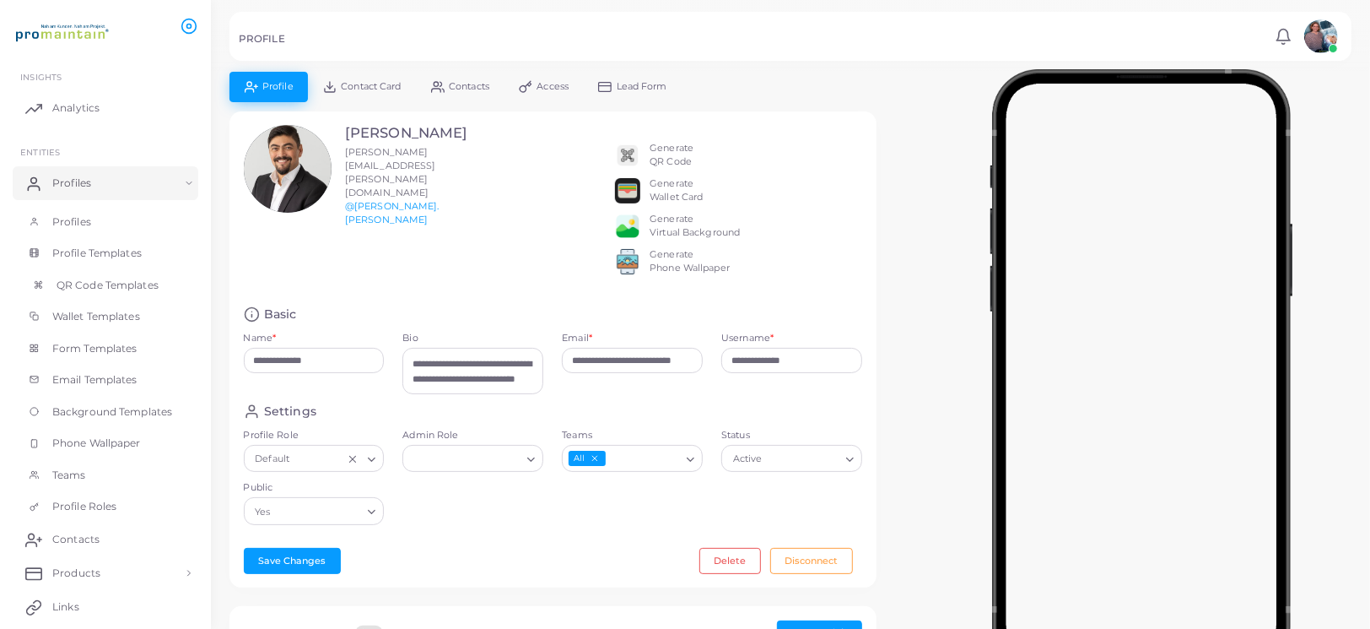
click at [76, 283] on span "QR Code Templates" at bounding box center [108, 285] width 102 height 15
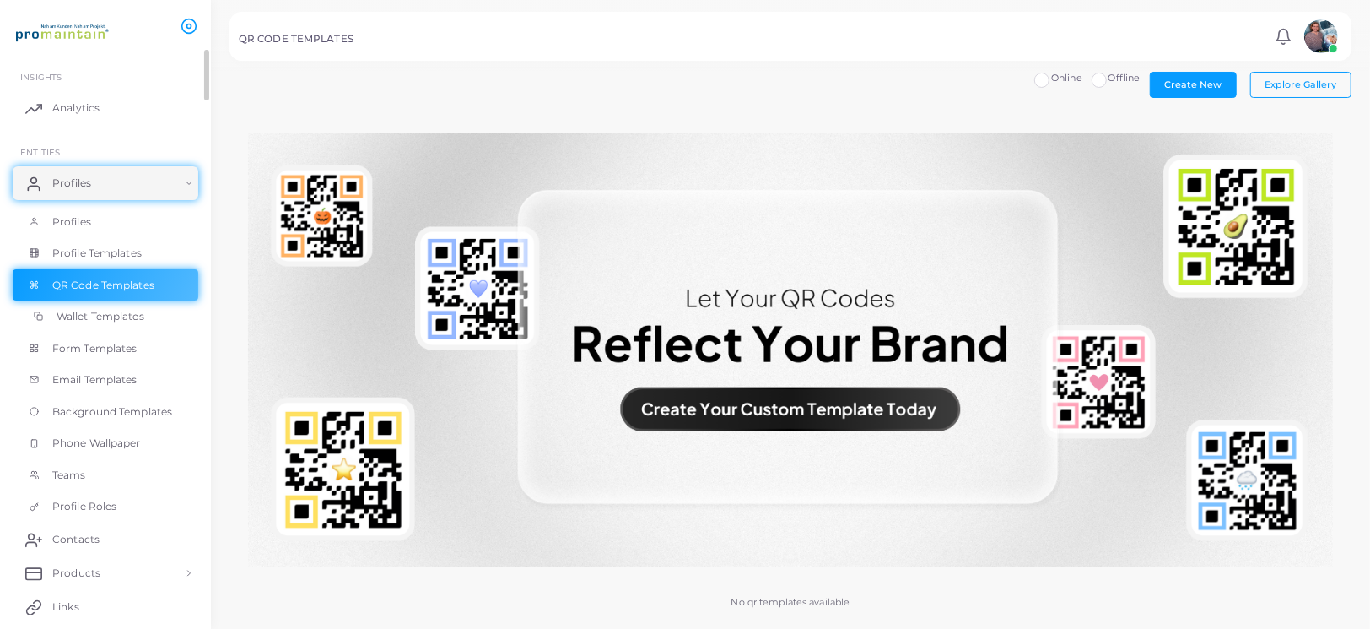
click at [117, 317] on span "Wallet Templates" at bounding box center [101, 316] width 88 height 15
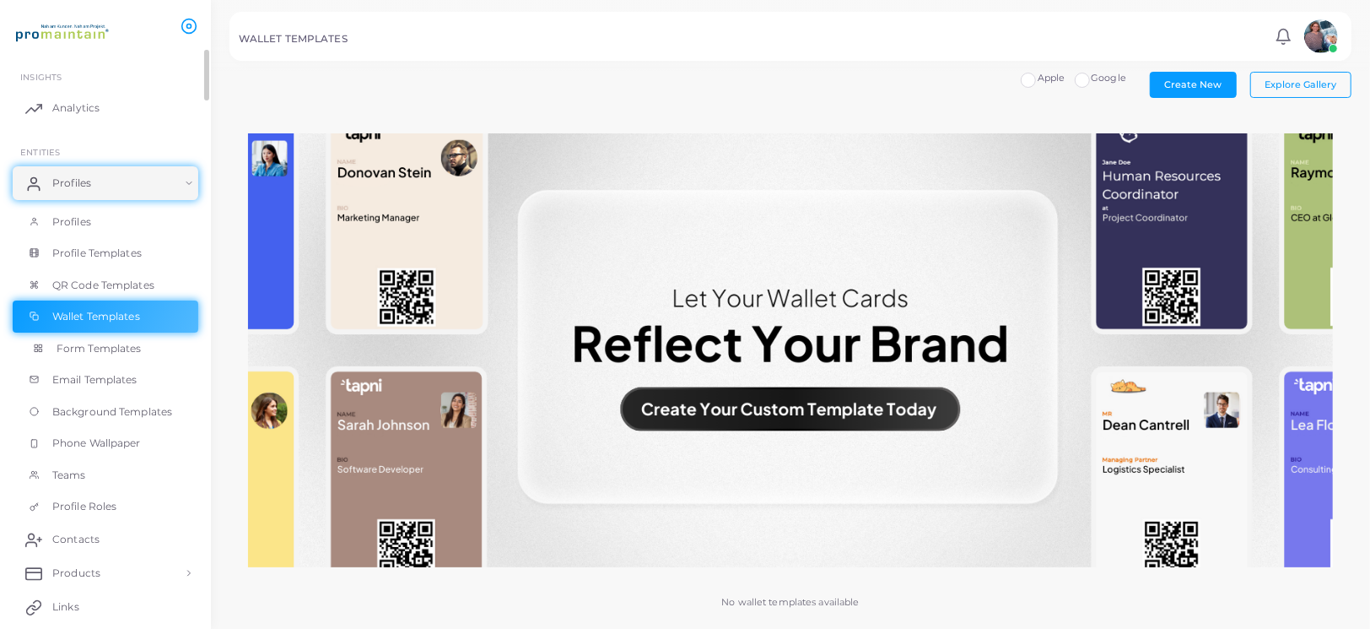
click at [115, 353] on span "Form Templates" at bounding box center [99, 348] width 85 height 15
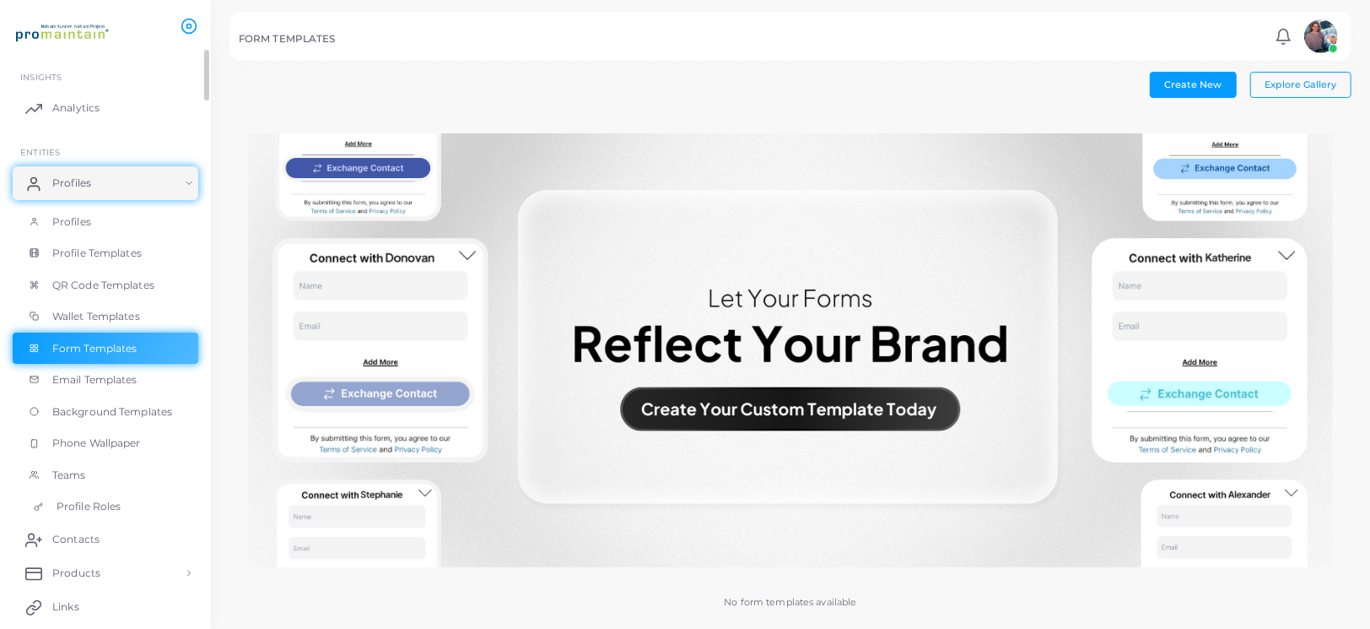
click at [84, 500] on span "Profile Roles" at bounding box center [89, 506] width 64 height 15
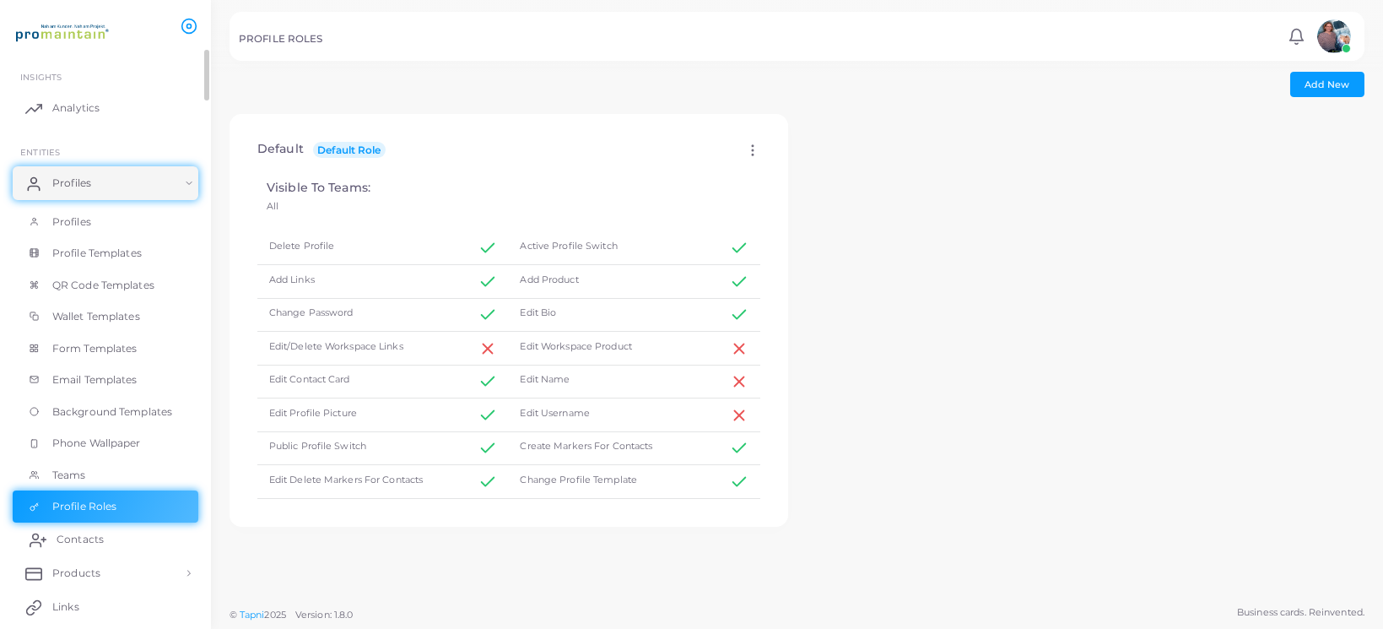
click at [76, 539] on span "Contacts" at bounding box center [80, 539] width 47 height 15
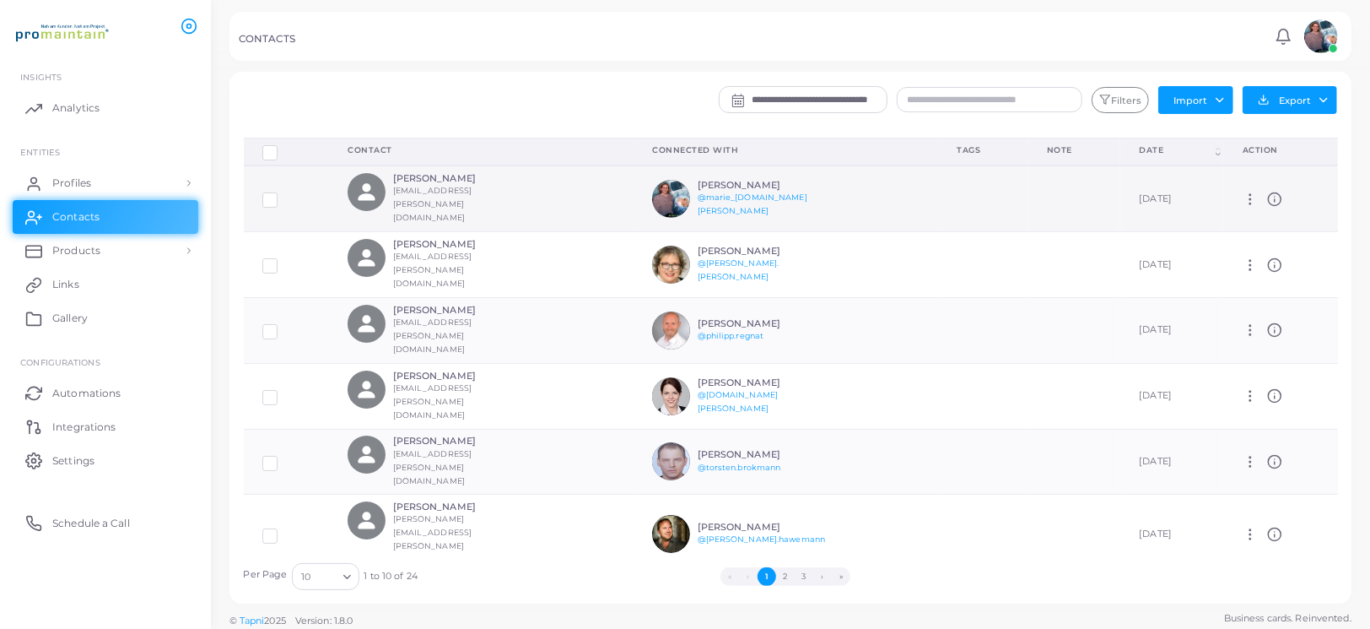
click at [707, 182] on h6 "[PERSON_NAME]" at bounding box center [760, 185] width 124 height 11
click at [78, 259] on link "Products" at bounding box center [106, 251] width 186 height 34
click at [99, 289] on span "Products" at bounding box center [81, 289] width 48 height 15
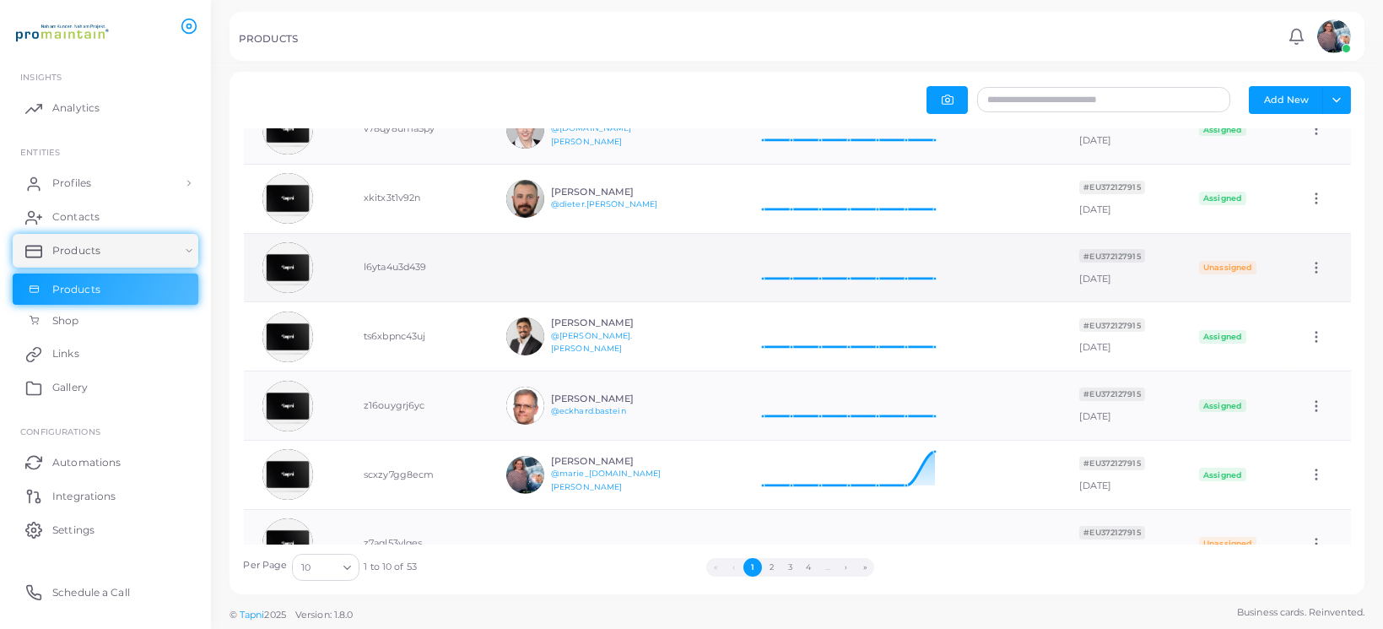
scroll to position [84, 0]
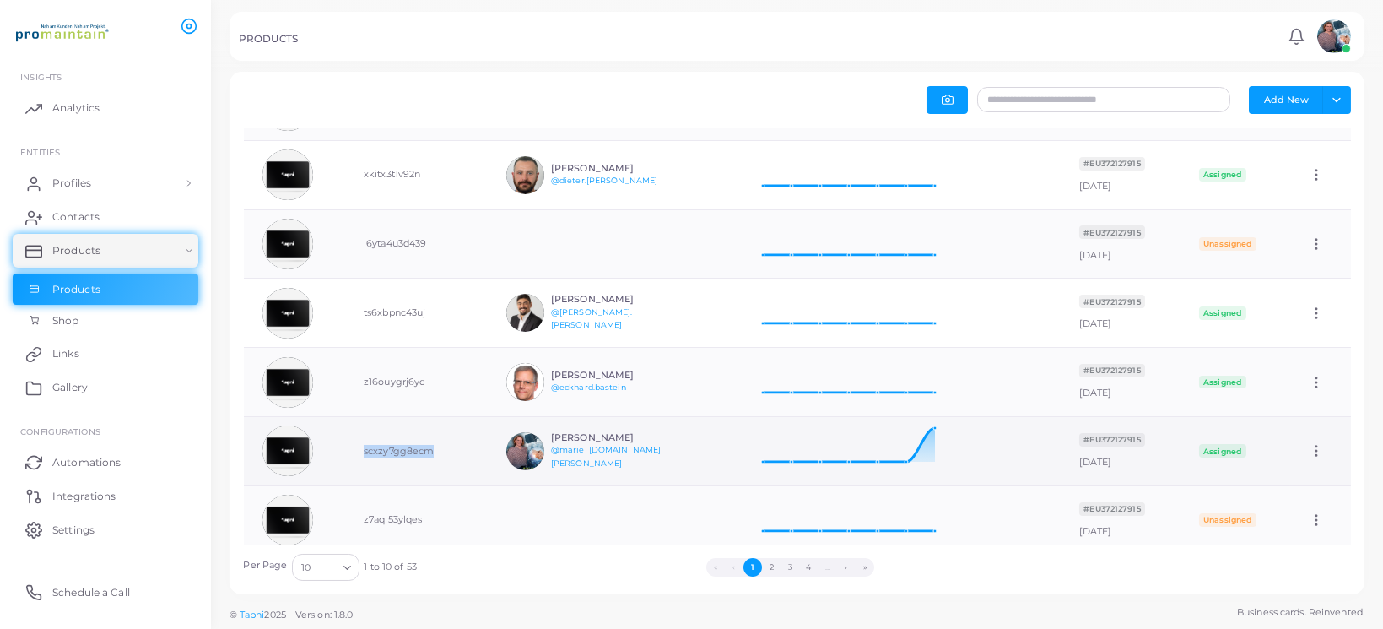
drag, startPoint x: 438, startPoint y: 452, endPoint x: 359, endPoint y: 452, distance: 78.5
click at [359, 452] on td "scxzy7gg8ecm" at bounding box center [416, 451] width 143 height 69
copy td "scxzy7gg8ecm"
click at [583, 438] on h6 "[PERSON_NAME]" at bounding box center [613, 437] width 124 height 11
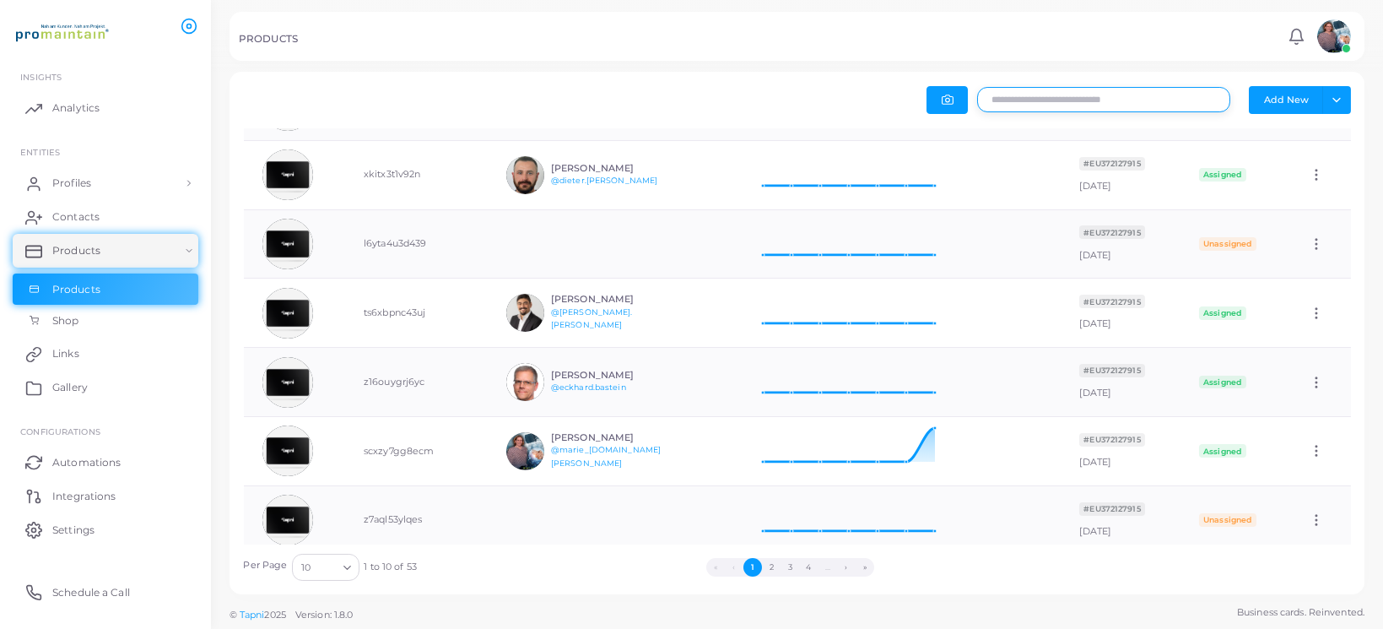
click at [1066, 105] on input "text" at bounding box center [1103, 99] width 253 height 25
type input "*"
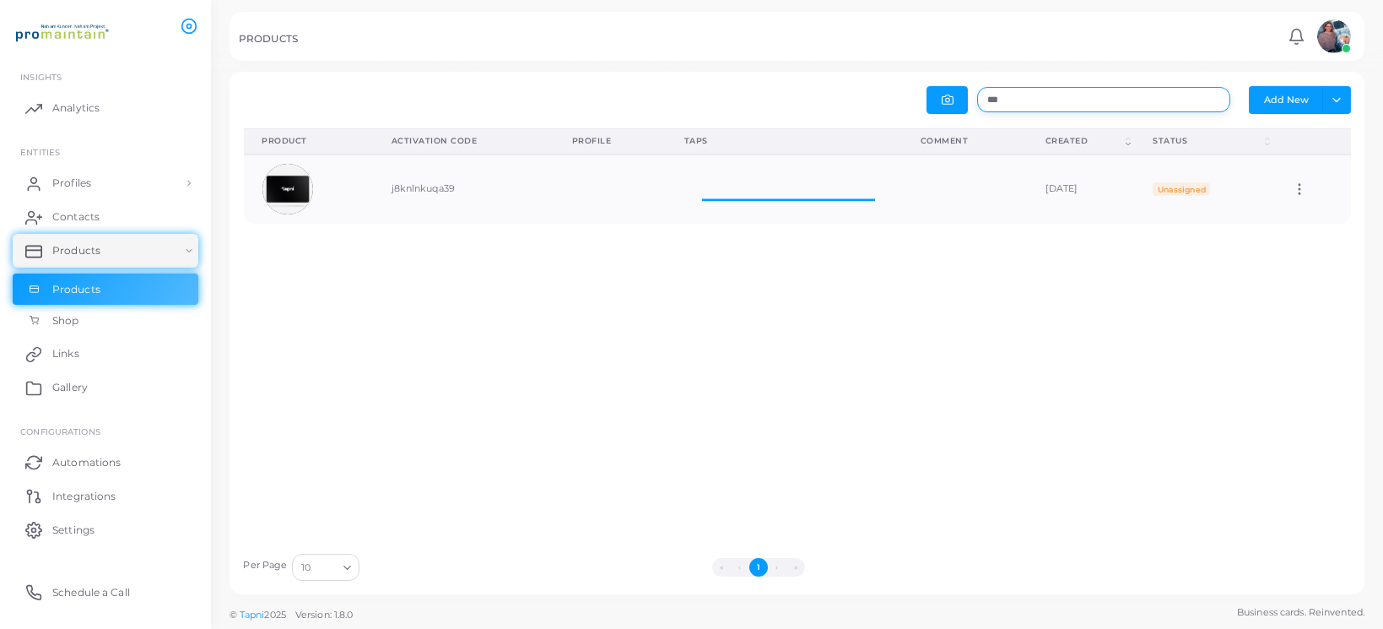
scroll to position [13, 13]
type input "***"
drag, startPoint x: 451, startPoint y: 183, endPoint x: 383, endPoint y: 192, distance: 68.9
click at [383, 192] on td "j8knlnkuqa39" at bounding box center [463, 188] width 181 height 69
copy td "j8knlnkuqa39"
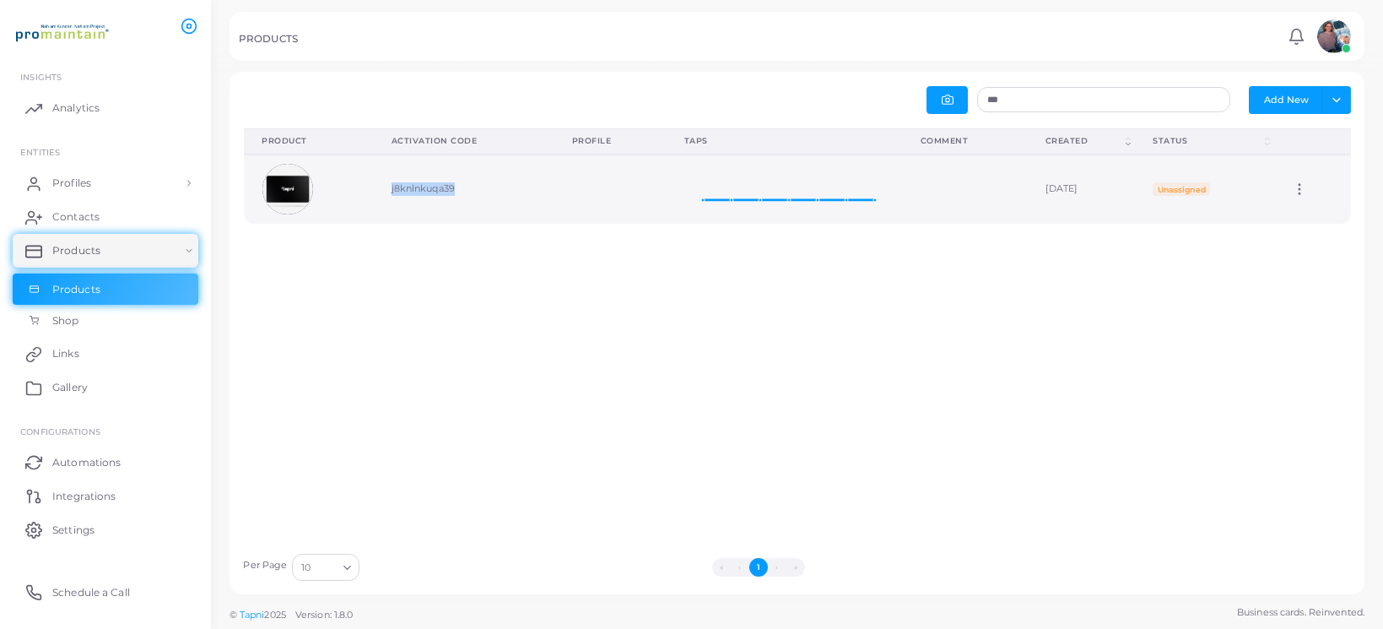
click at [401, 184] on td "j8knlnkuqa39" at bounding box center [463, 188] width 181 height 69
drag, startPoint x: 245, startPoint y: 89, endPoint x: 998, endPoint y: 264, distance: 773.4
click at [999, 264] on div "*** Add New Toggle dropdown Export to XLSX Product (Click to clear sorting) Act…" at bounding box center [797, 333] width 1107 height 494
click at [734, 389] on div "Product (Click to clear sorting) Activation Code (Click to clear sorting) Profi…" at bounding box center [797, 336] width 1125 height 416
